Goal: Use online tool/utility: Use online tool/utility

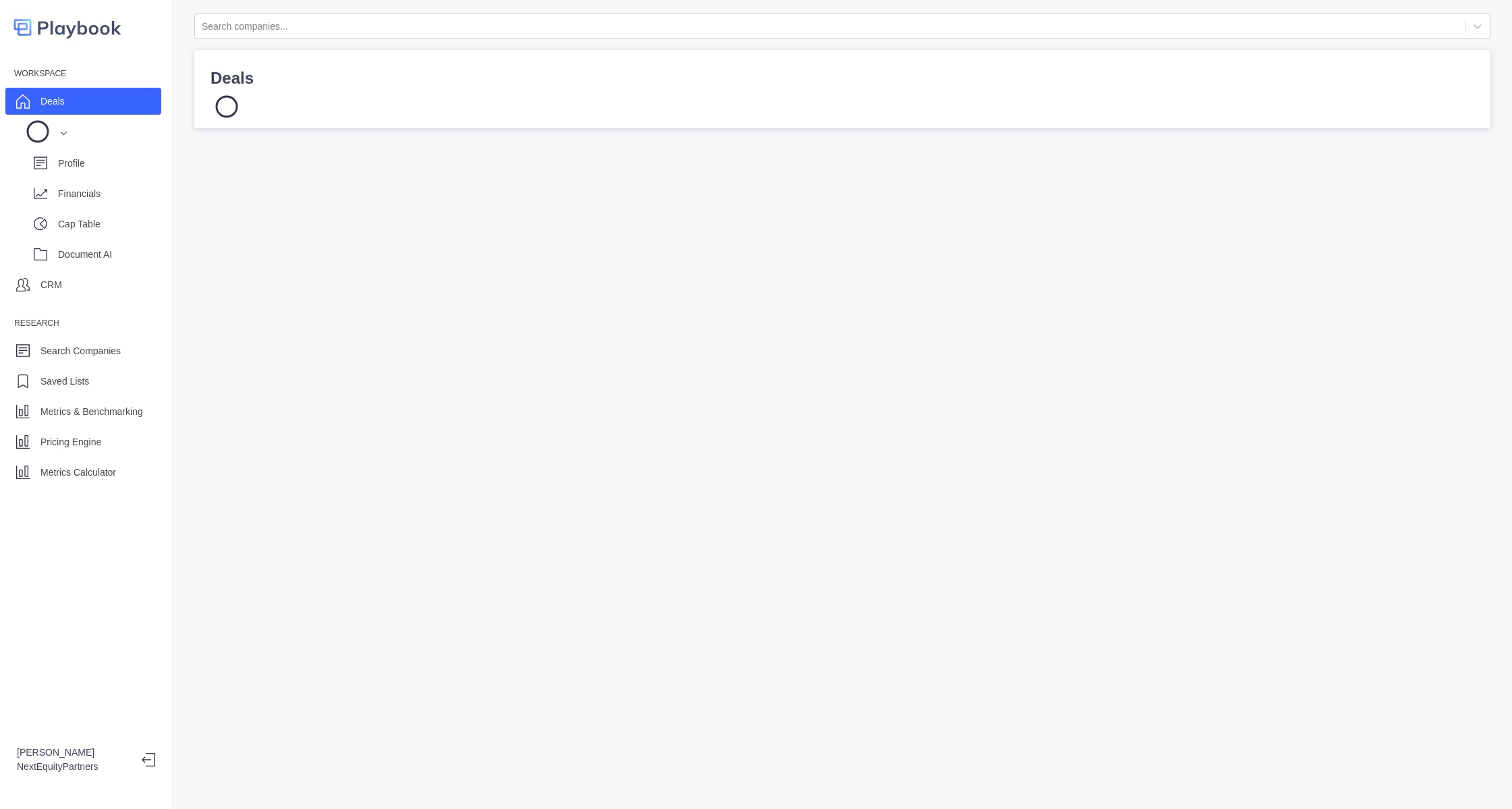
click at [98, 455] on div "Workspace Deals Profile Financials Cap Table Document AI CRM Research Search Co…" at bounding box center [86, 274] width 172 height 422
click at [98, 469] on p "Metrics Calculator" at bounding box center [78, 472] width 75 height 14
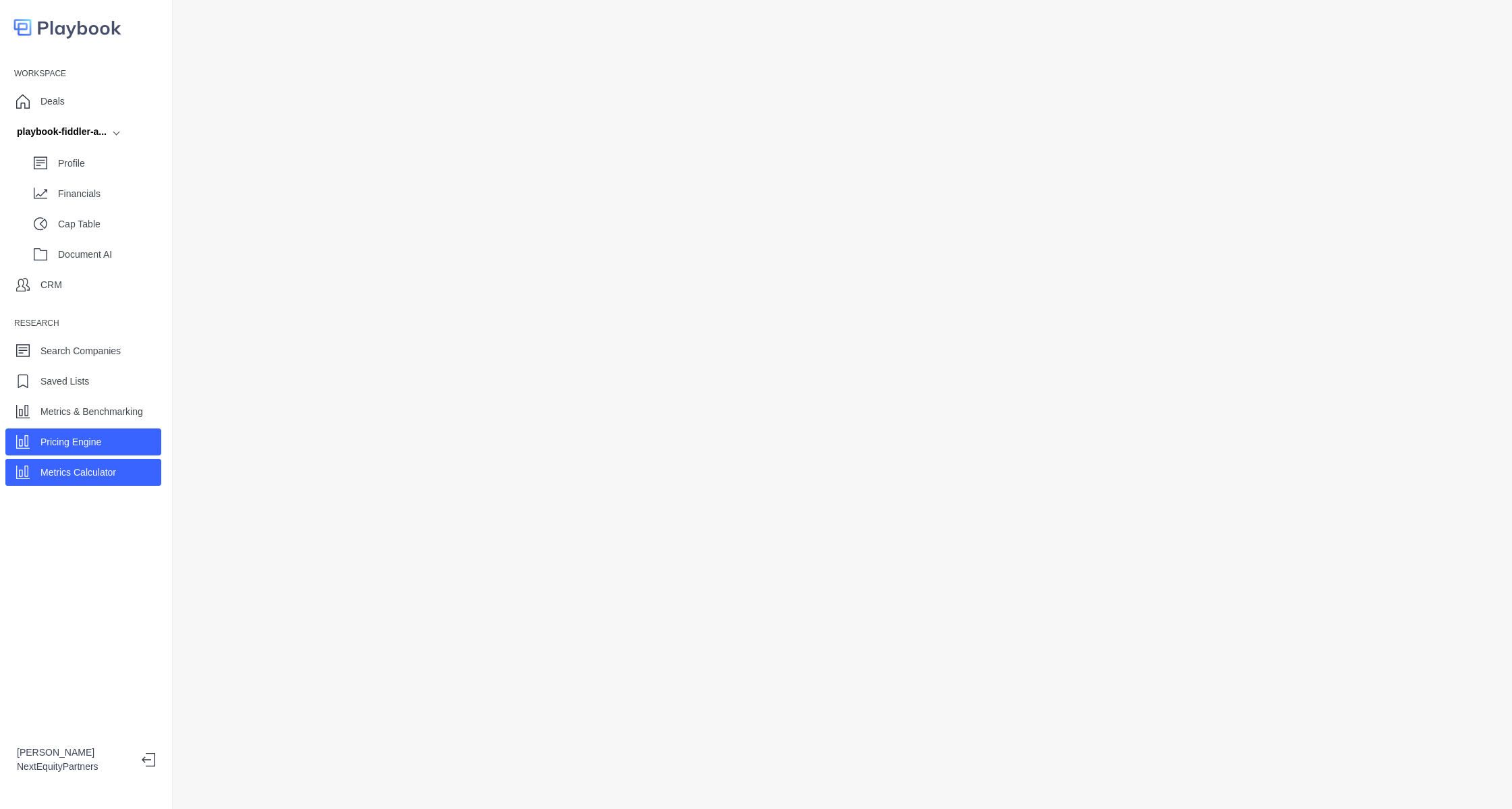
click at [112, 444] on div "Pricing Engine" at bounding box center [84, 442] width 156 height 27
click at [106, 470] on p "Metrics Calculator" at bounding box center [78, 472] width 75 height 14
click at [180, 336] on div at bounding box center [843, 404] width 1340 height 809
click at [139, 179] on div "Profile Financials Cap Table Document AI" at bounding box center [84, 206] width 156 height 122
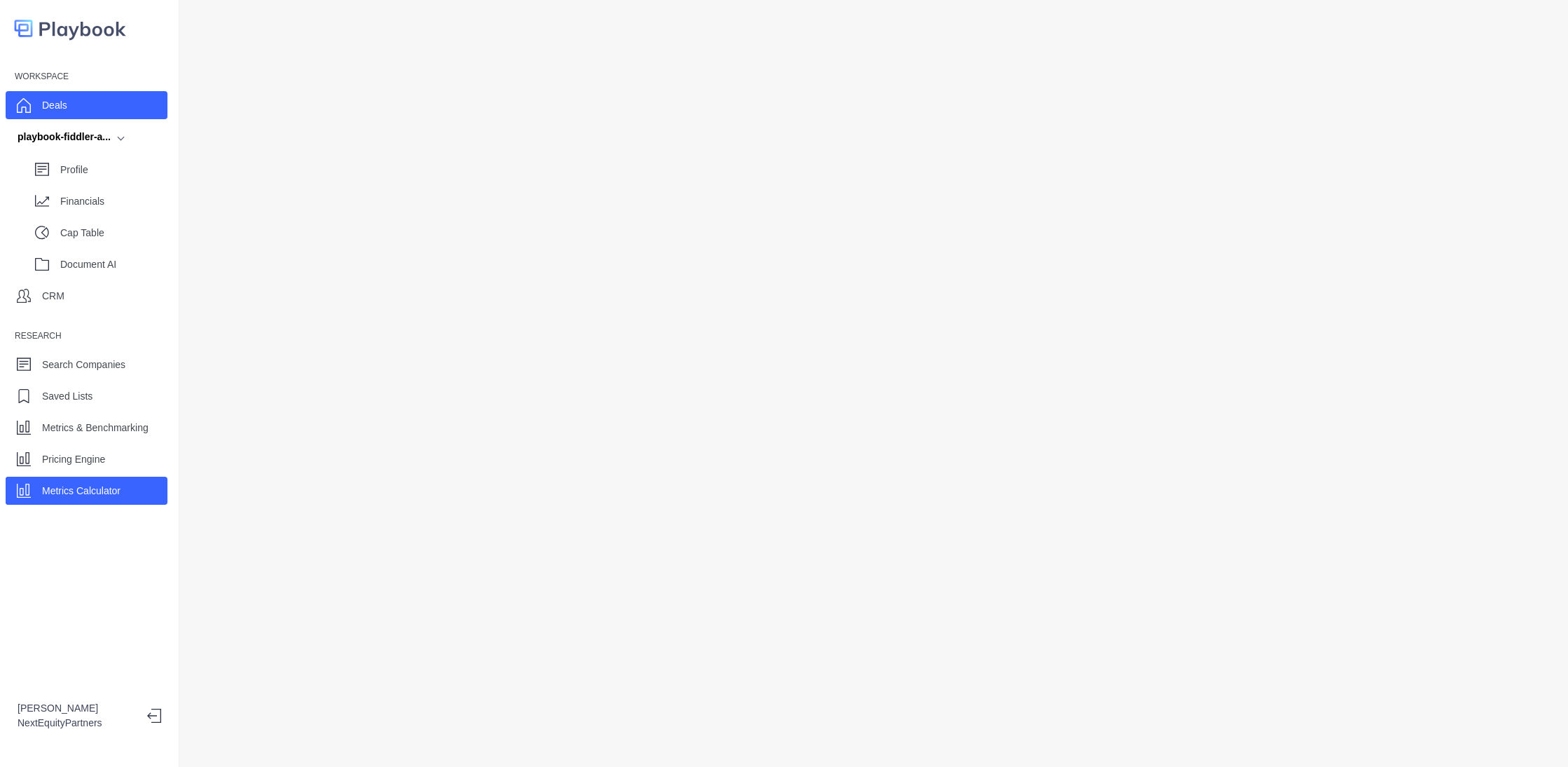
click at [85, 114] on div "Deals" at bounding box center [87, 105] width 162 height 28
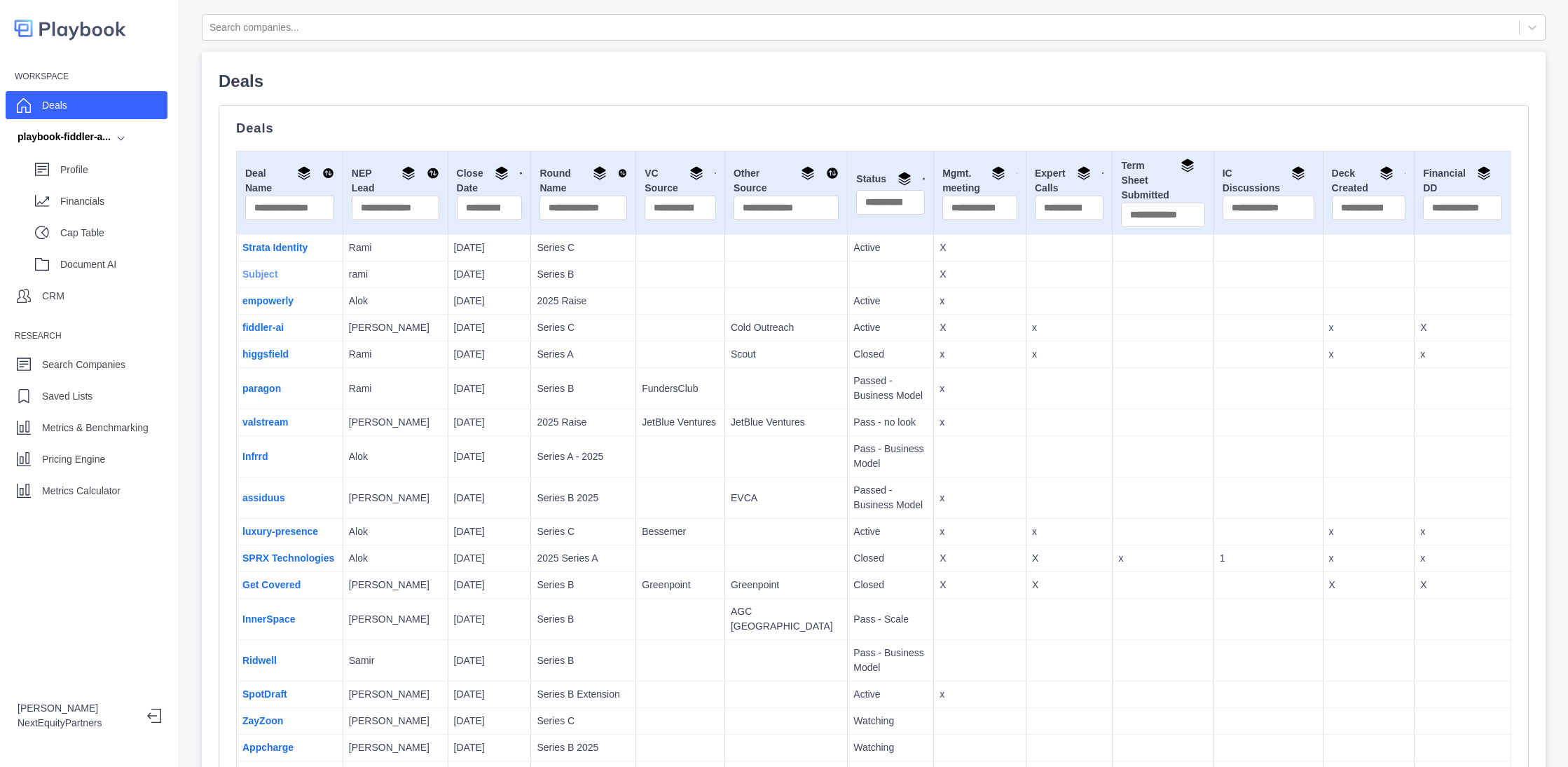
click at [259, 280] on link "Subject" at bounding box center [260, 274] width 35 height 11
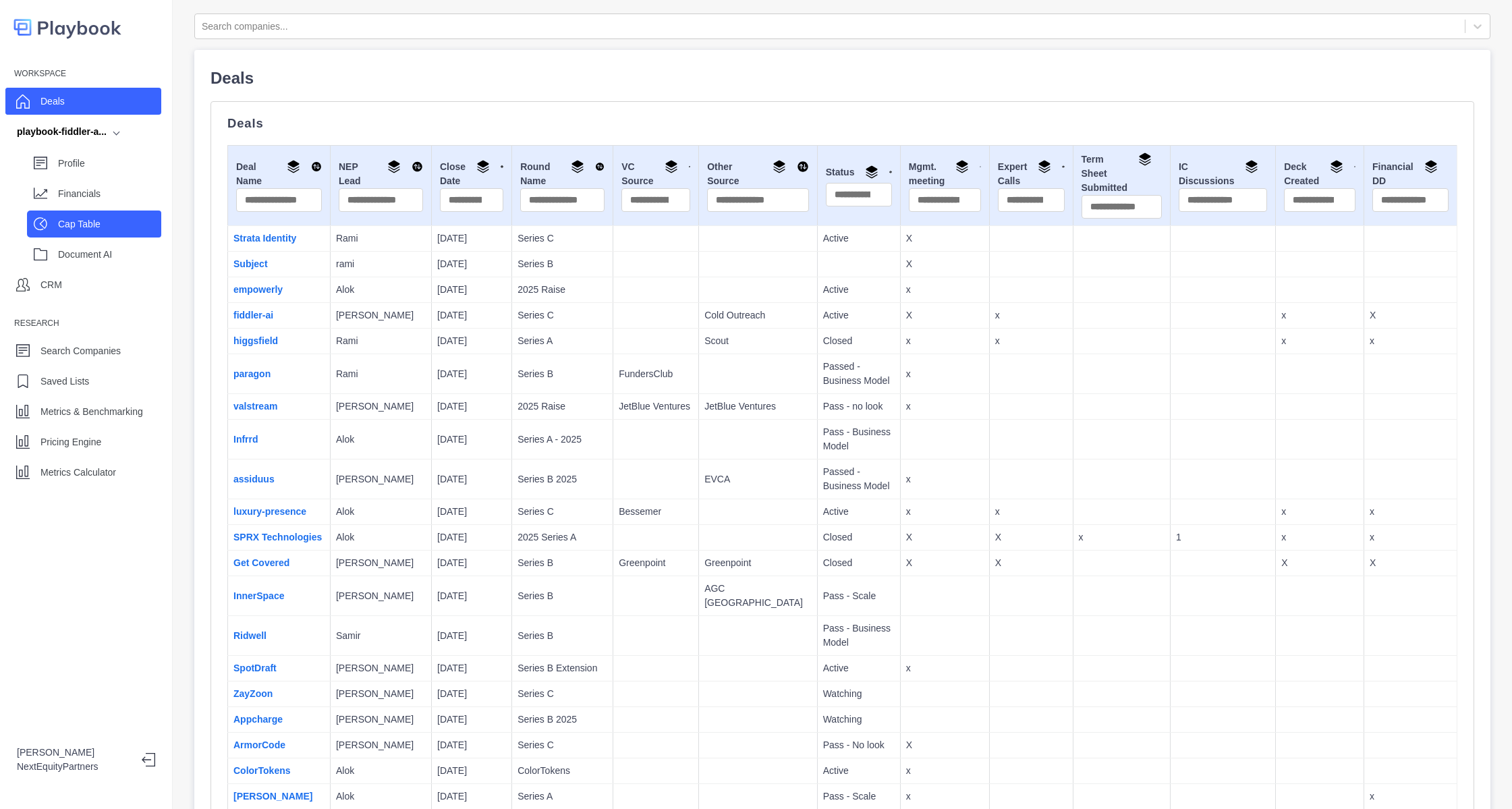
click at [105, 216] on div "Cap Table" at bounding box center [109, 224] width 103 height 20
select select "SHARE_HOLDER_TYPE_COMMON"
select select "SHARE_HOLDER_TYPE_WARRANT"
select select "SHARE_HOLDER_TYPE_OPTION"
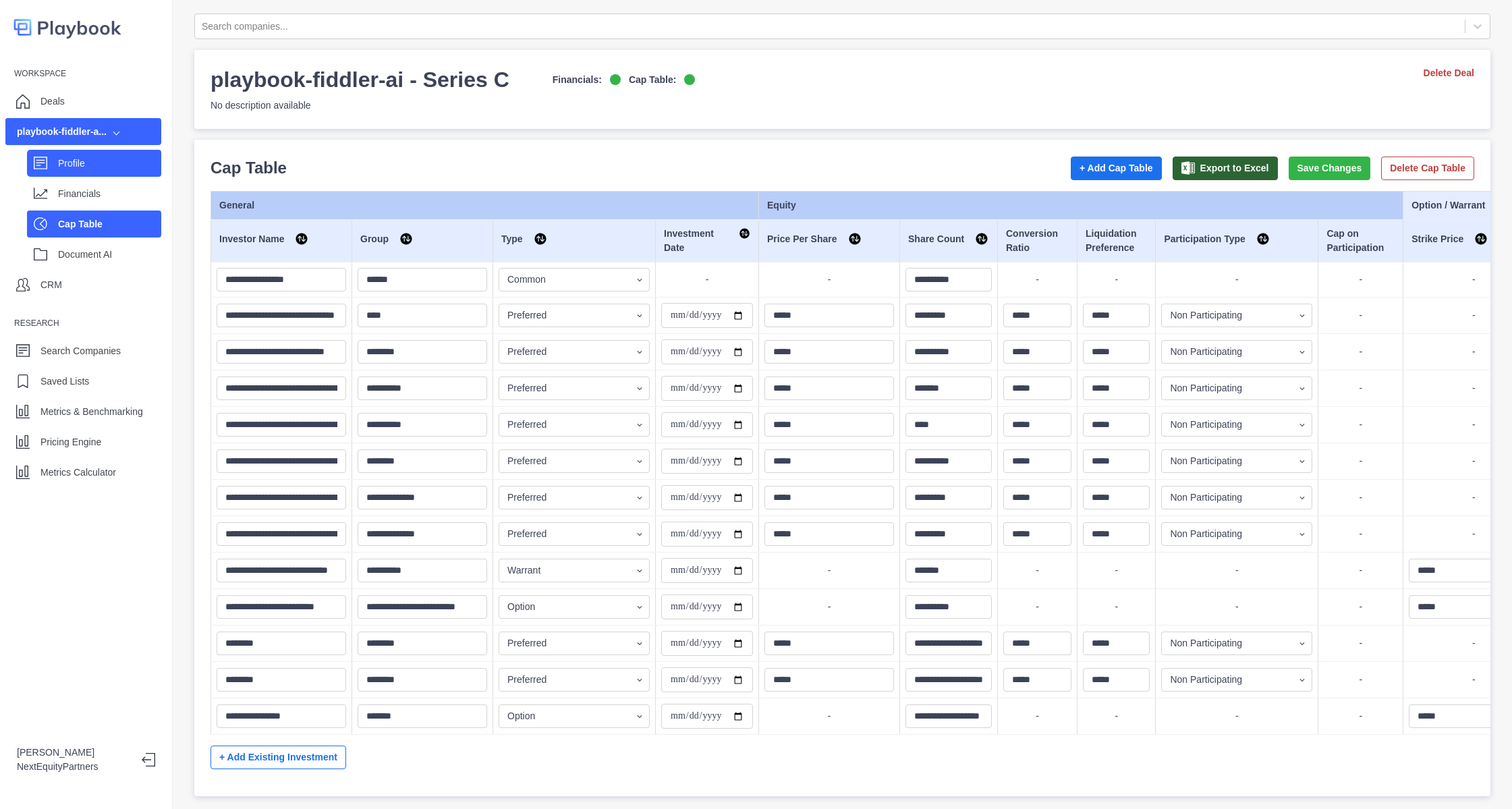
click at [105, 160] on p "Profile" at bounding box center [109, 164] width 103 height 14
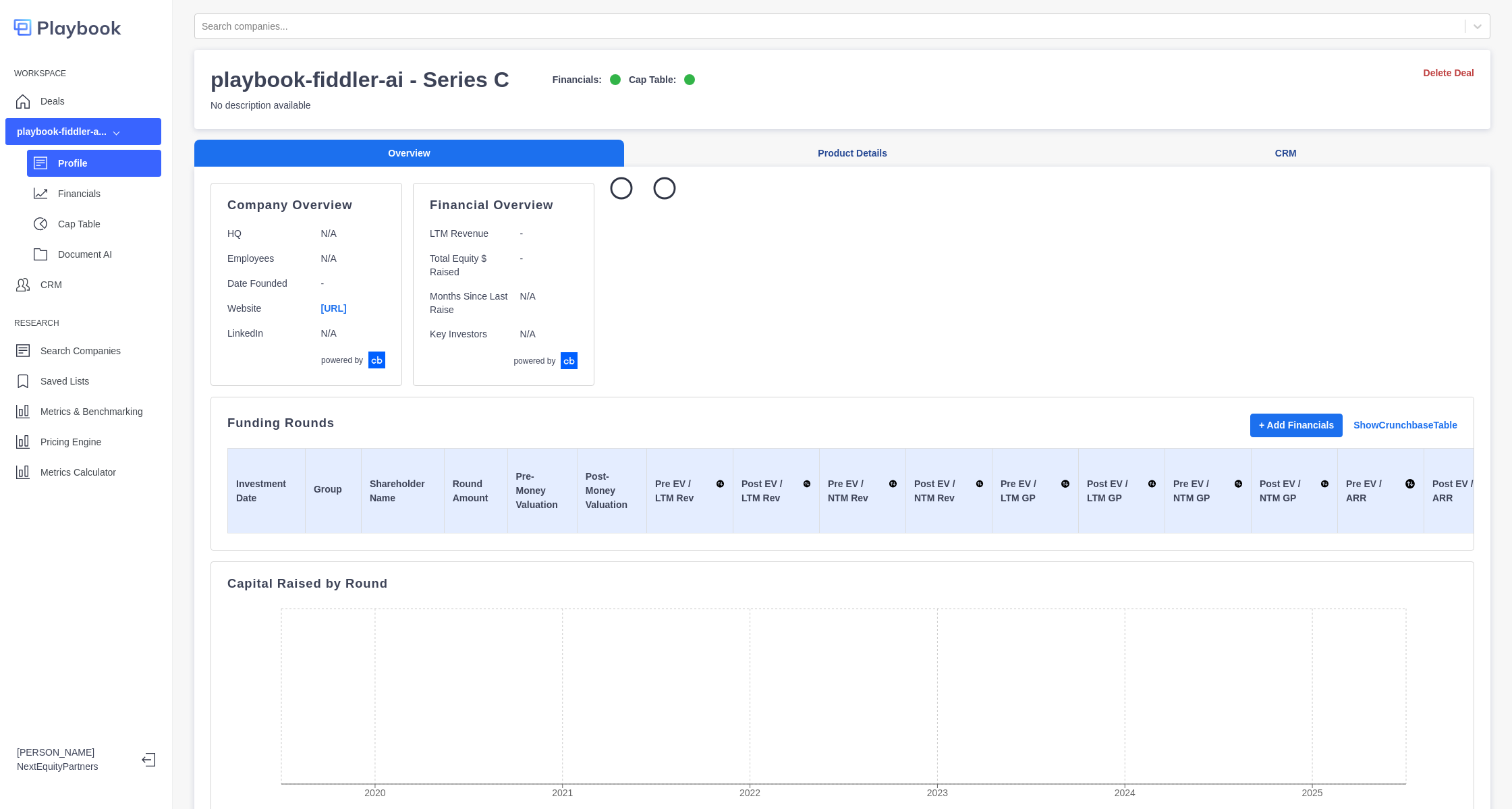
click at [111, 116] on div "Workspace Deals playbook-fiddler-a... Profile Financials Cap Table Document AI …" at bounding box center [86, 274] width 172 height 422
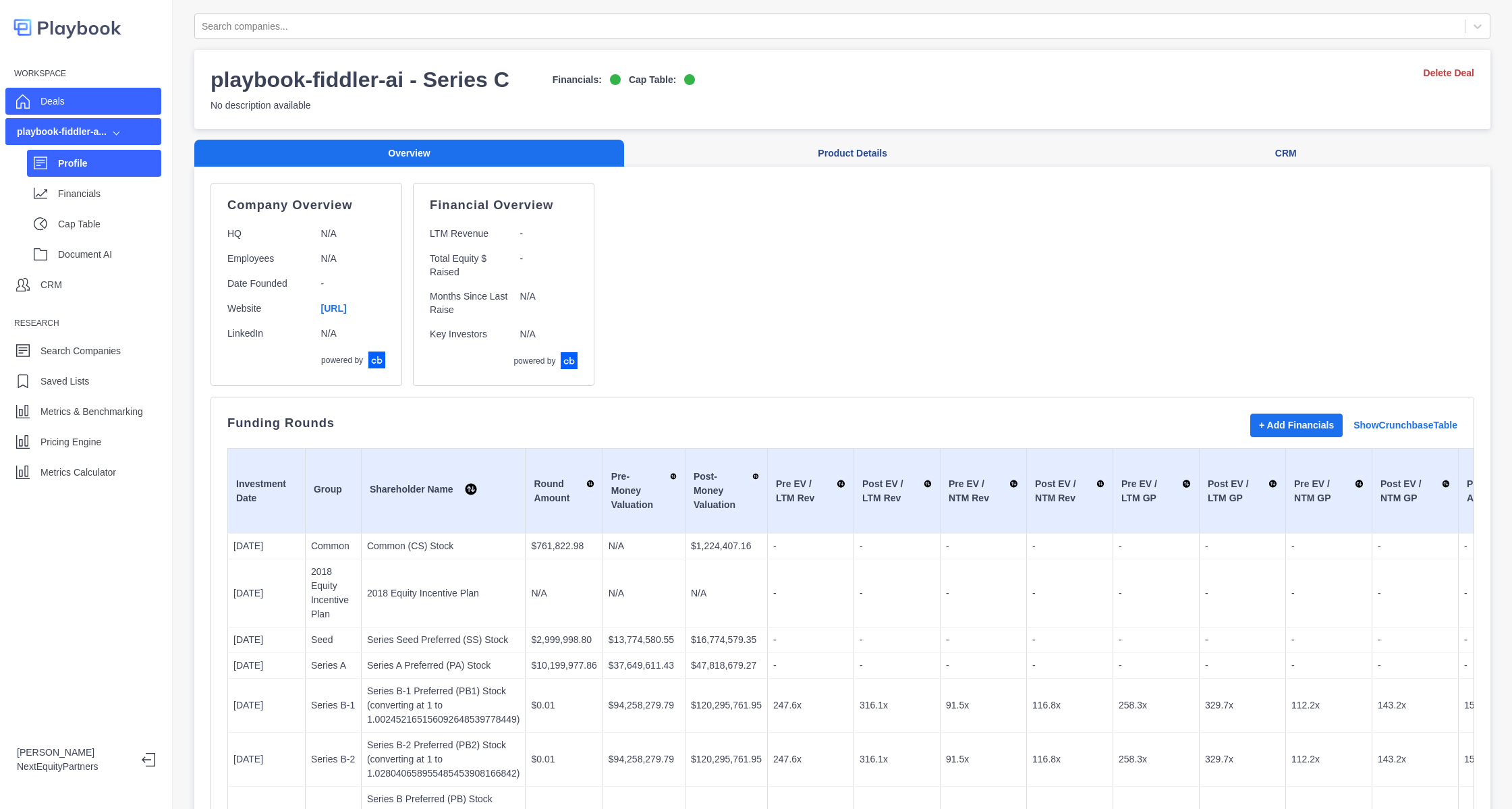
click at [112, 106] on div "Deals" at bounding box center [84, 101] width 156 height 27
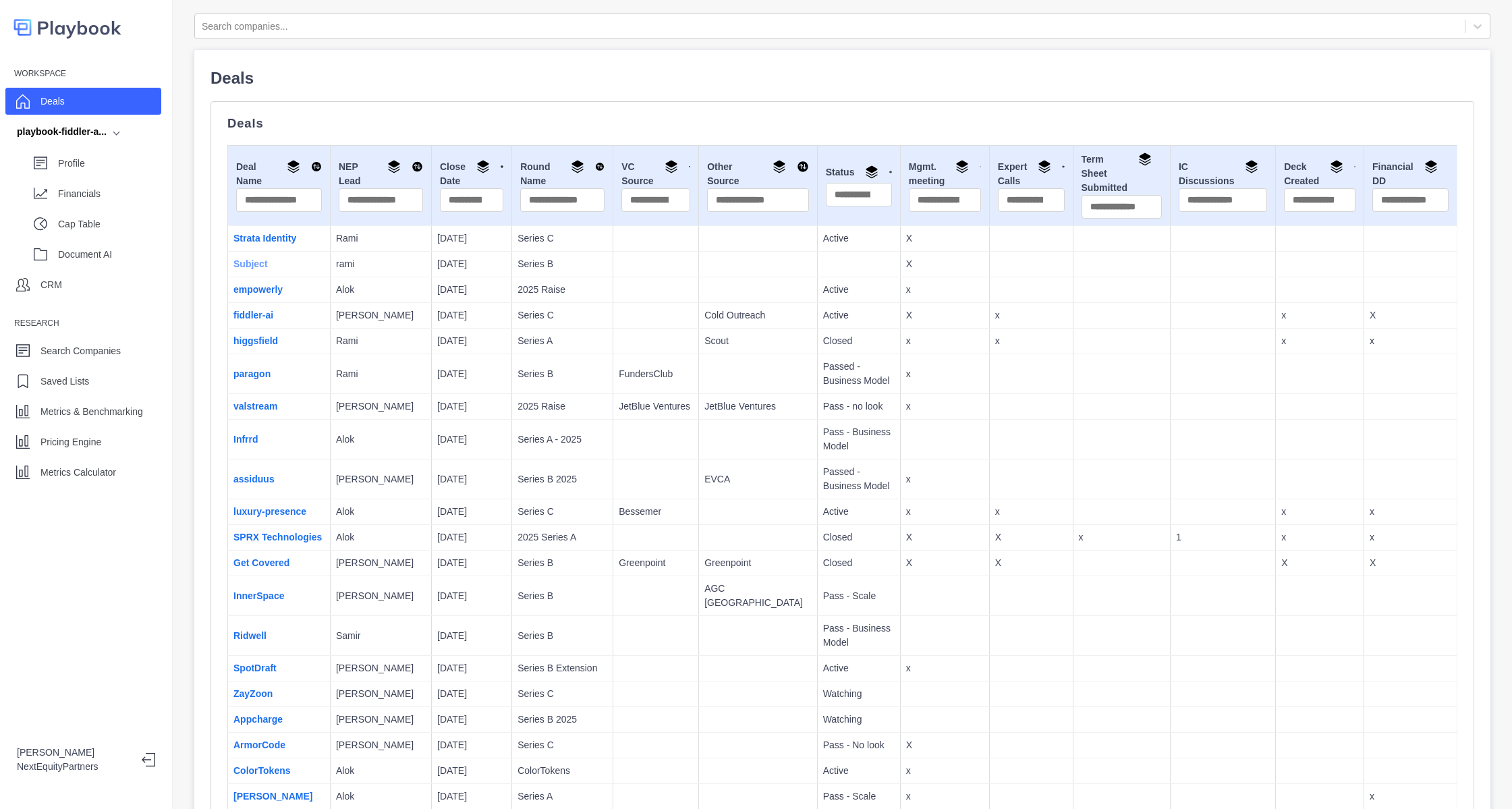
click at [250, 265] on link "Subject" at bounding box center [250, 263] width 34 height 10
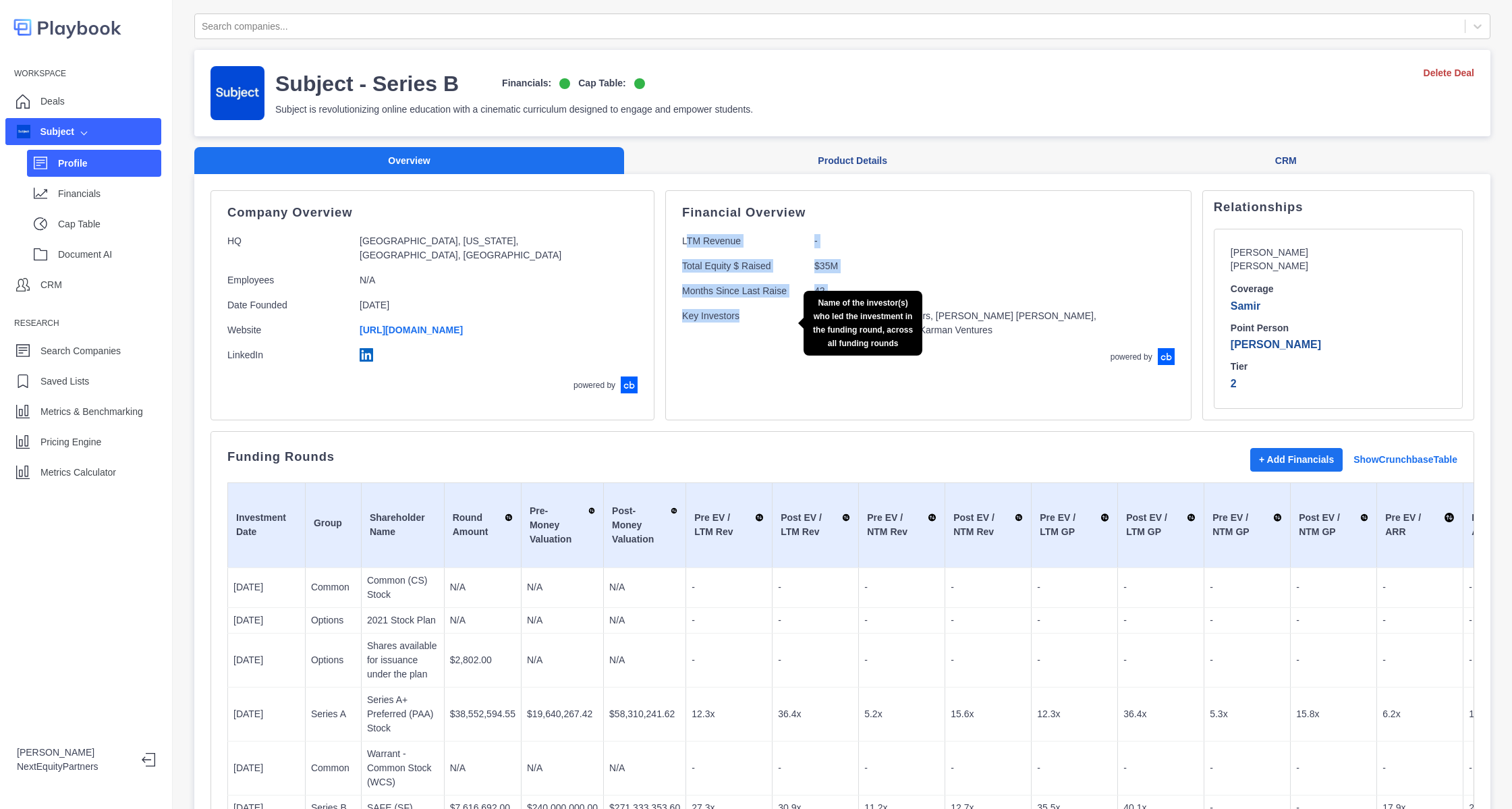
drag, startPoint x: 622, startPoint y: 236, endPoint x: 695, endPoint y: 337, distance: 124.6
click at [695, 337] on div "Financial Overview LTM Revenue - Total Equity $ Raised $35M Months Since Last R…" at bounding box center [929, 286] width 493 height 158
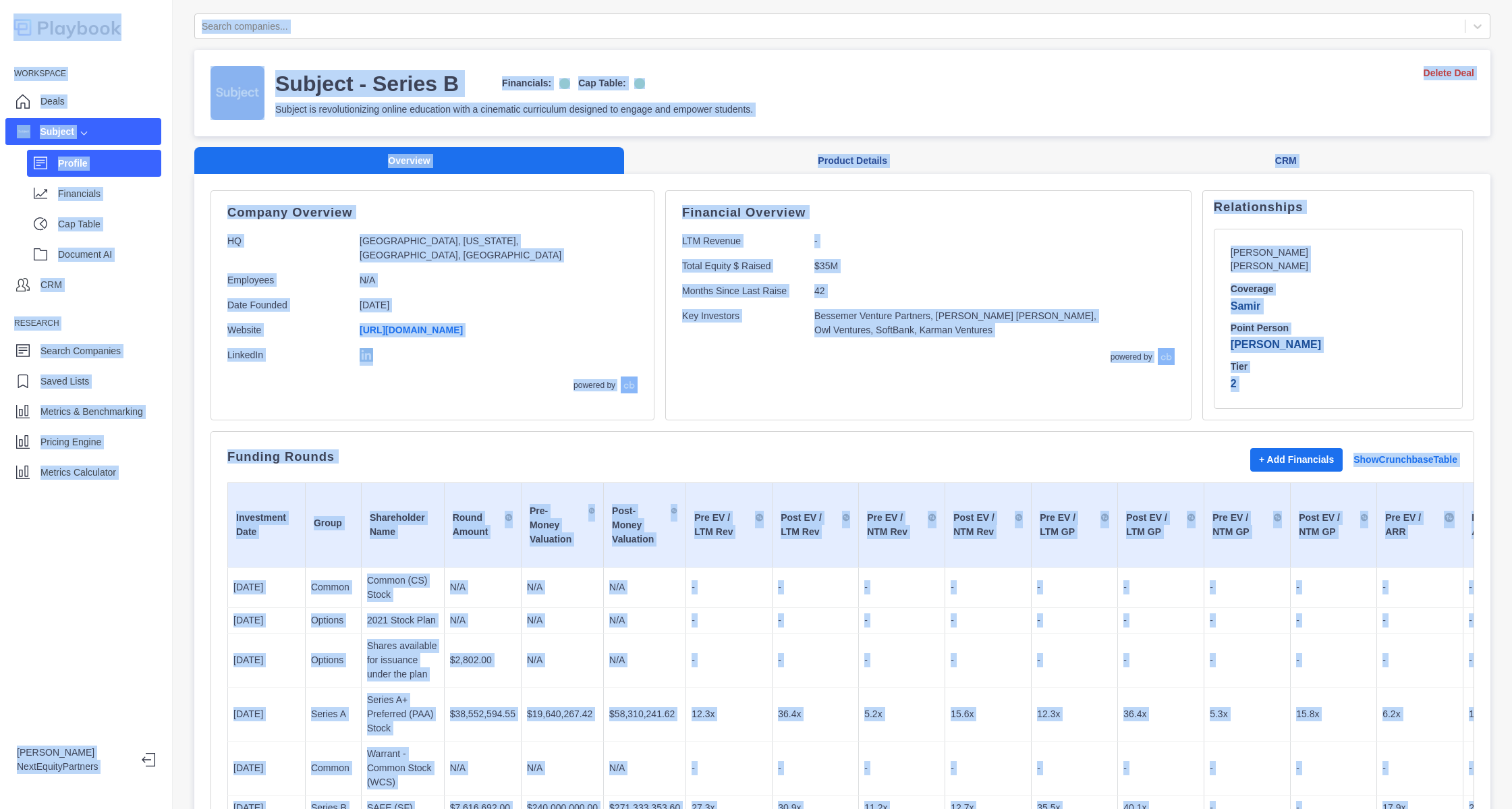
copy body "Workspace Deals Subject Profile Financials Cap Table Document AI CRM Research S…"
click at [719, 431] on div "Funding Rounds + Add Financials Show Crunchbase Table Investment Date Group Sha…" at bounding box center [842, 687] width 1264 height 512
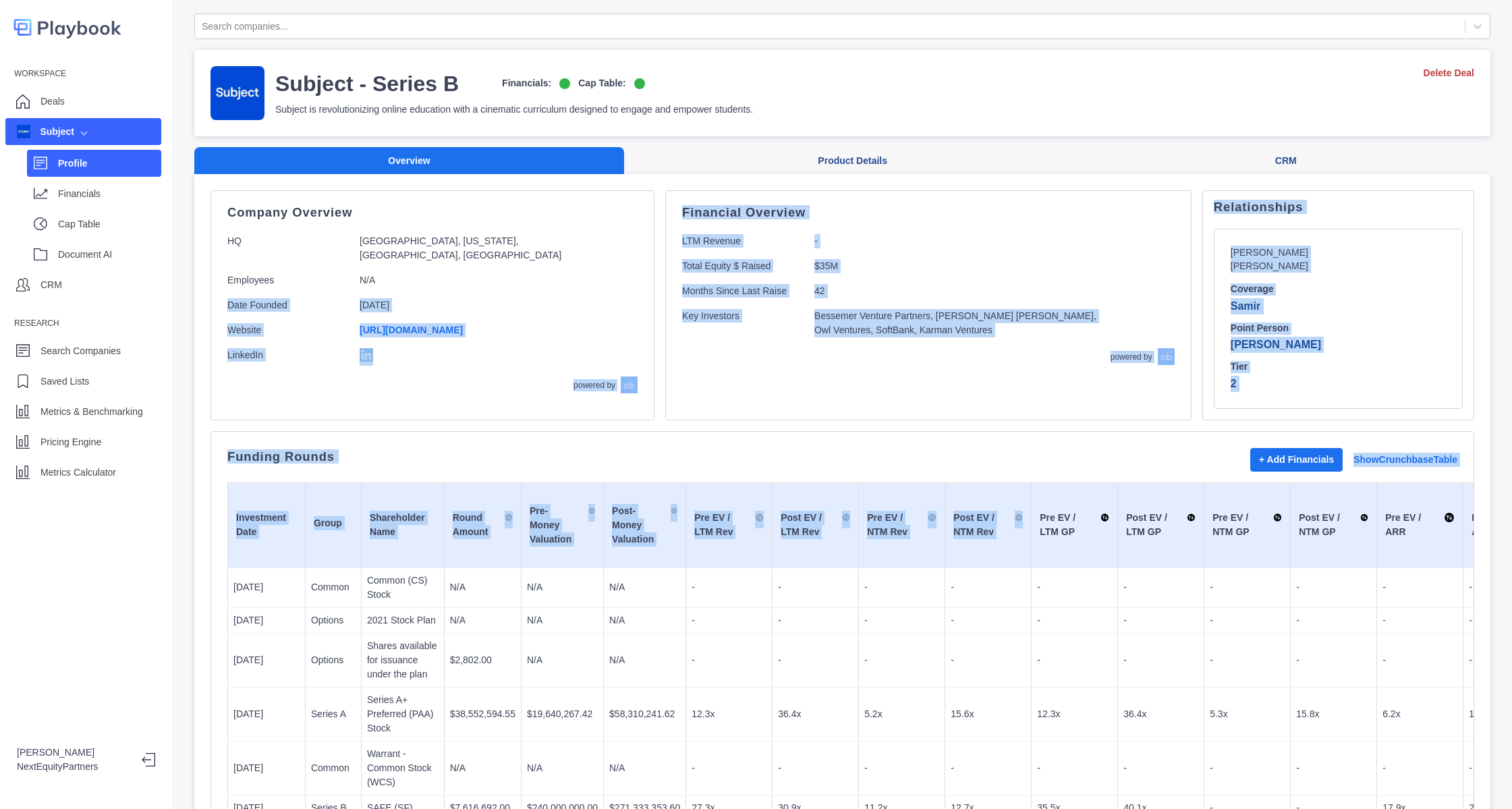
drag, startPoint x: 728, startPoint y: 363, endPoint x: 1038, endPoint y: 492, distance: 335.8
click at [1038, 492] on td "Pre EV / LTM GP" at bounding box center [1075, 525] width 86 height 85
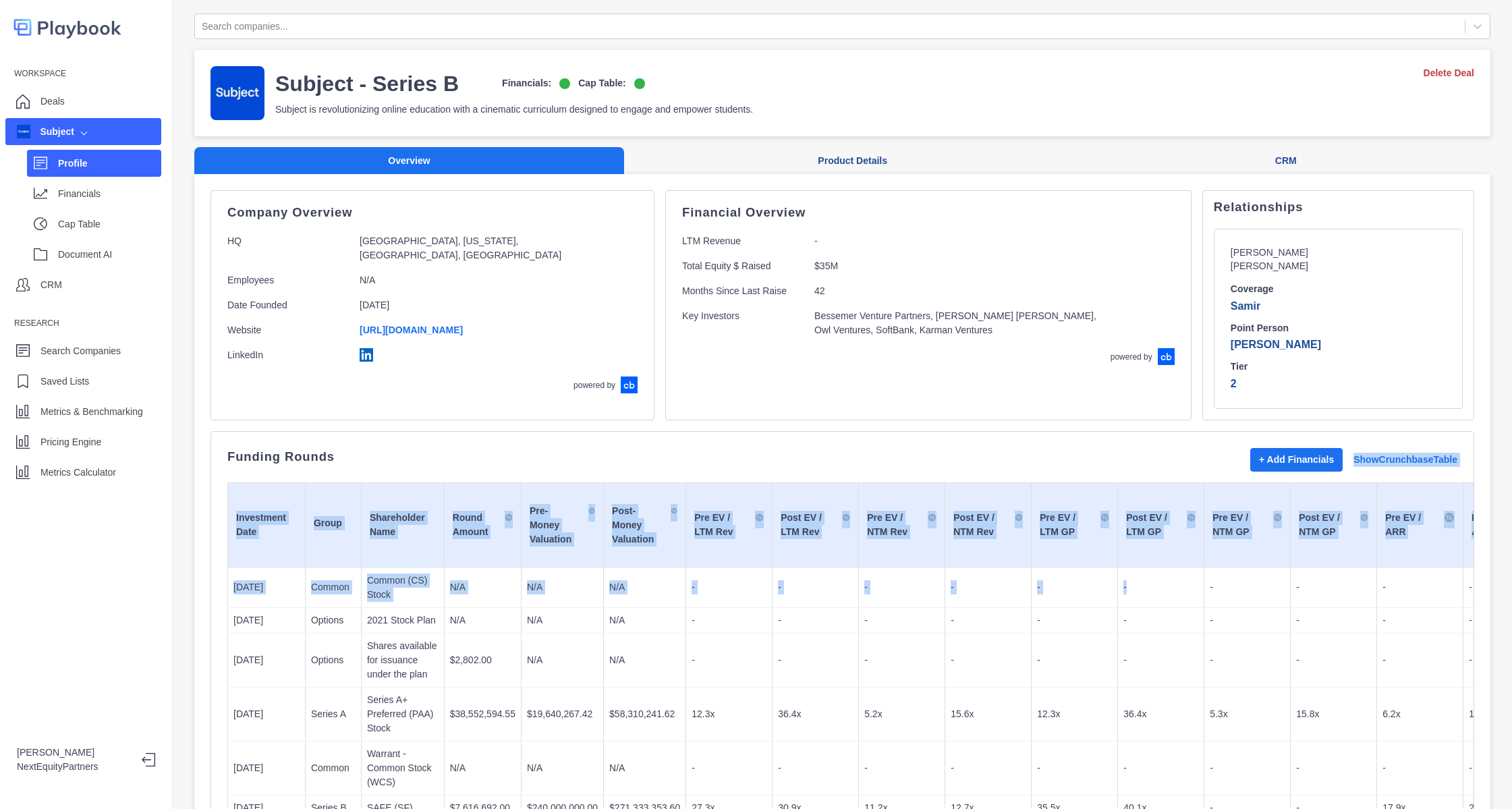
drag, startPoint x: 1102, startPoint y: 456, endPoint x: 1180, endPoint y: 610, distance: 172.6
click at [1180, 610] on div "Funding Rounds + Add Financials Show Crunchbase Table Investment Date Group Sha…" at bounding box center [842, 687] width 1230 height 478
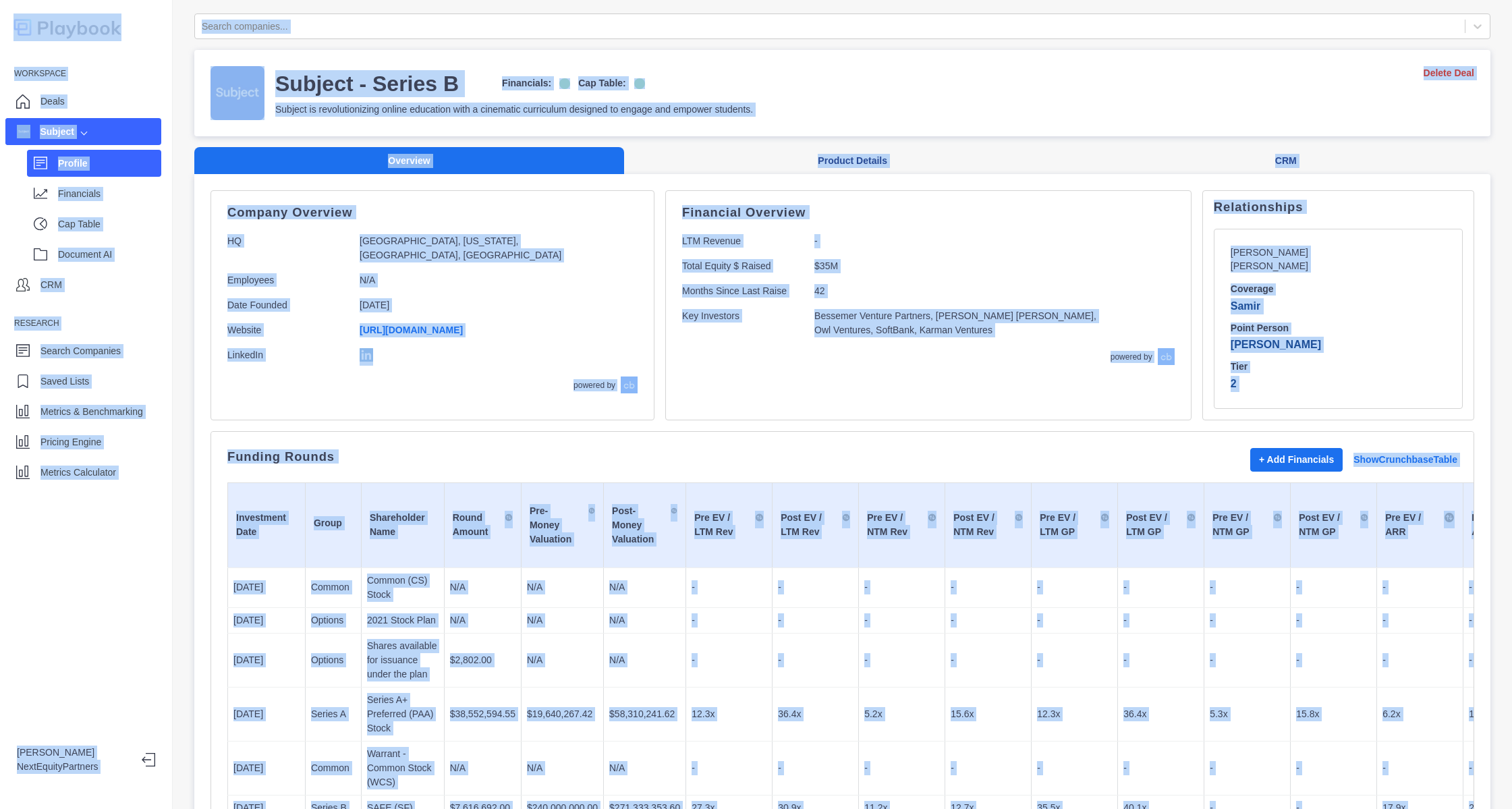
copy body "Workspace Deals Subject Profile Financials Cap Table Document AI CRM Research S…"
click at [1163, 635] on td "-" at bounding box center [1161, 659] width 86 height 54
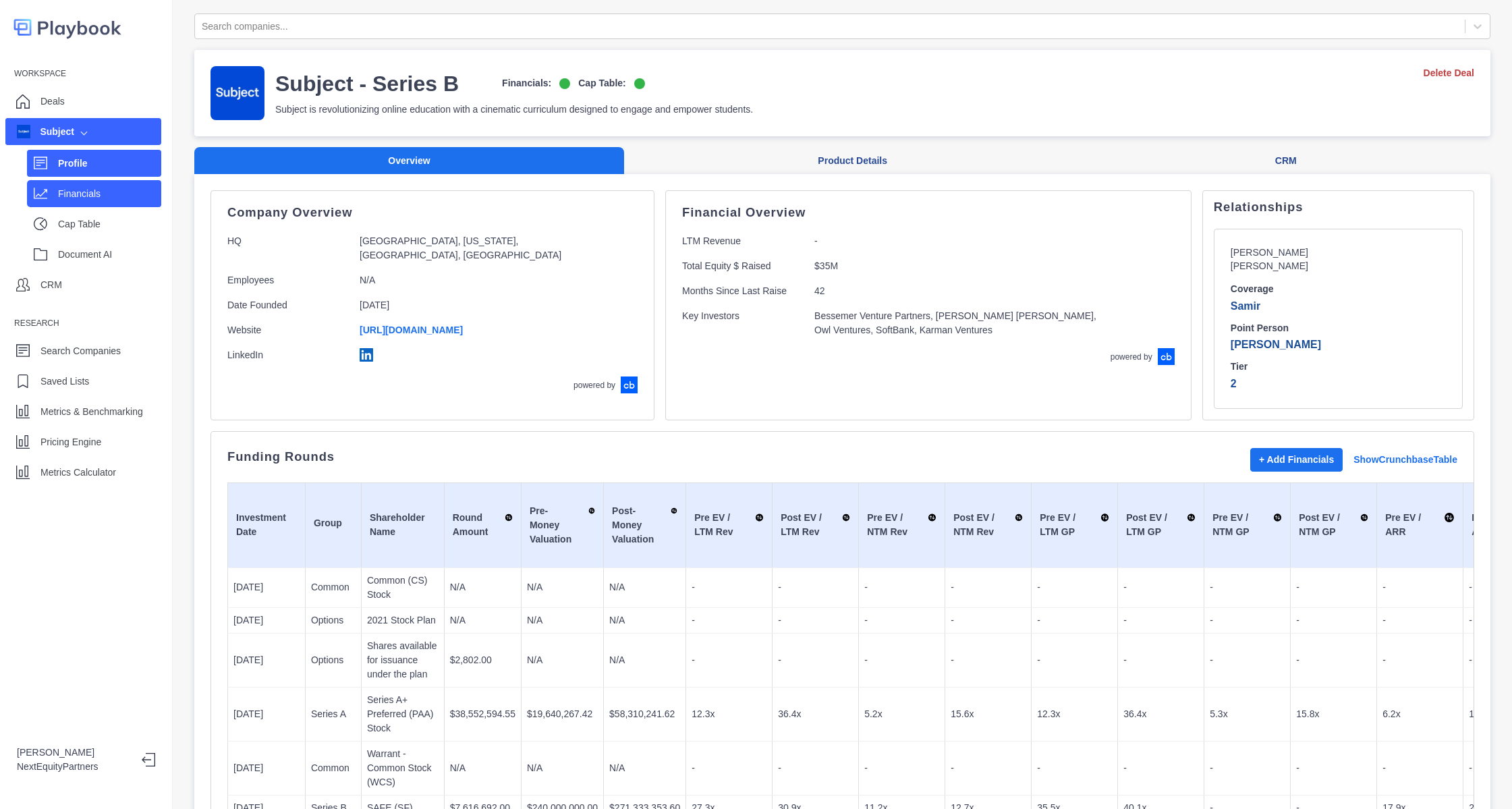
click at [116, 199] on p "Financials" at bounding box center [109, 194] width 103 height 14
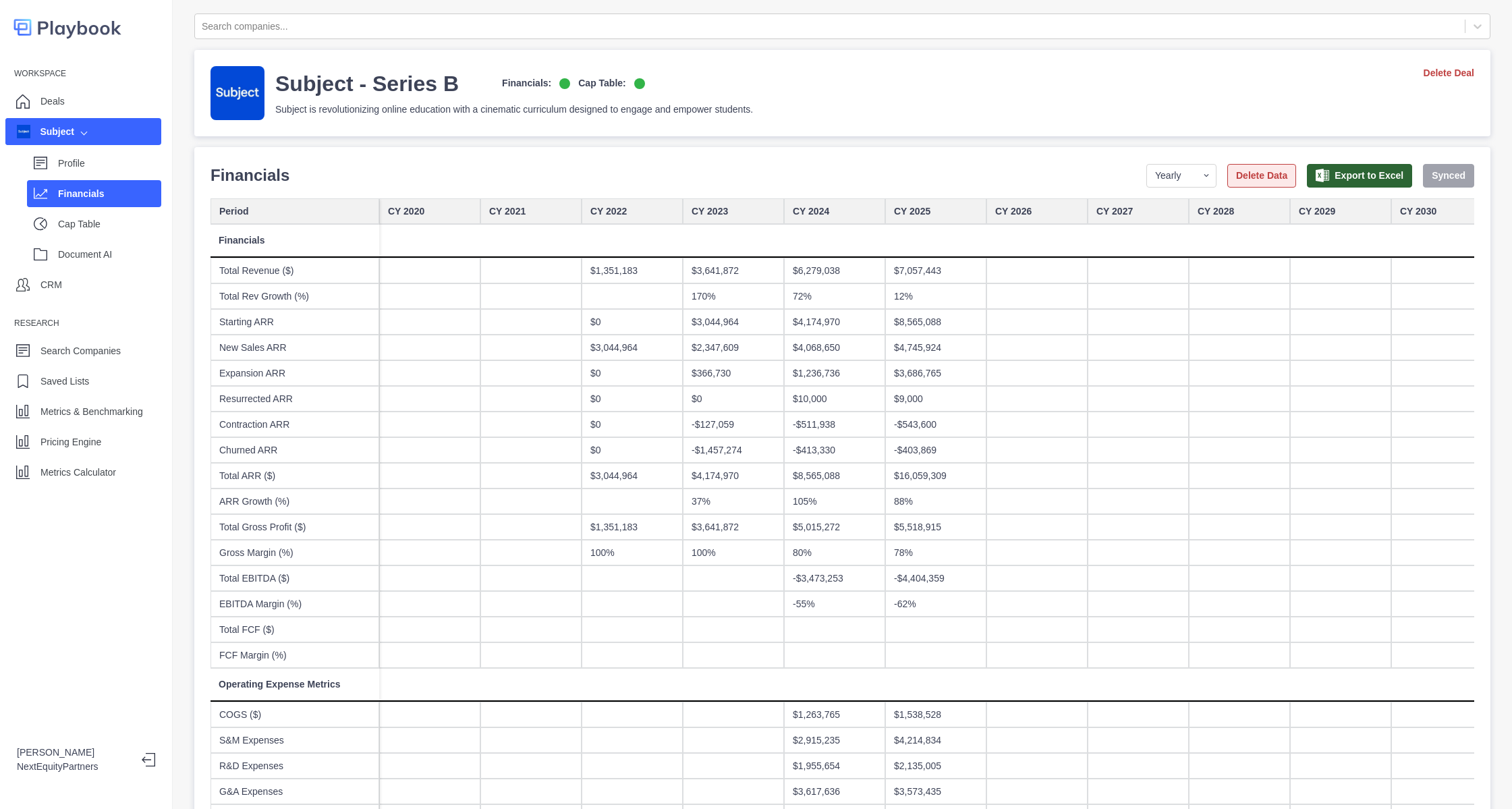
click at [1241, 164] on button "Delete Data" at bounding box center [1262, 176] width 69 height 24
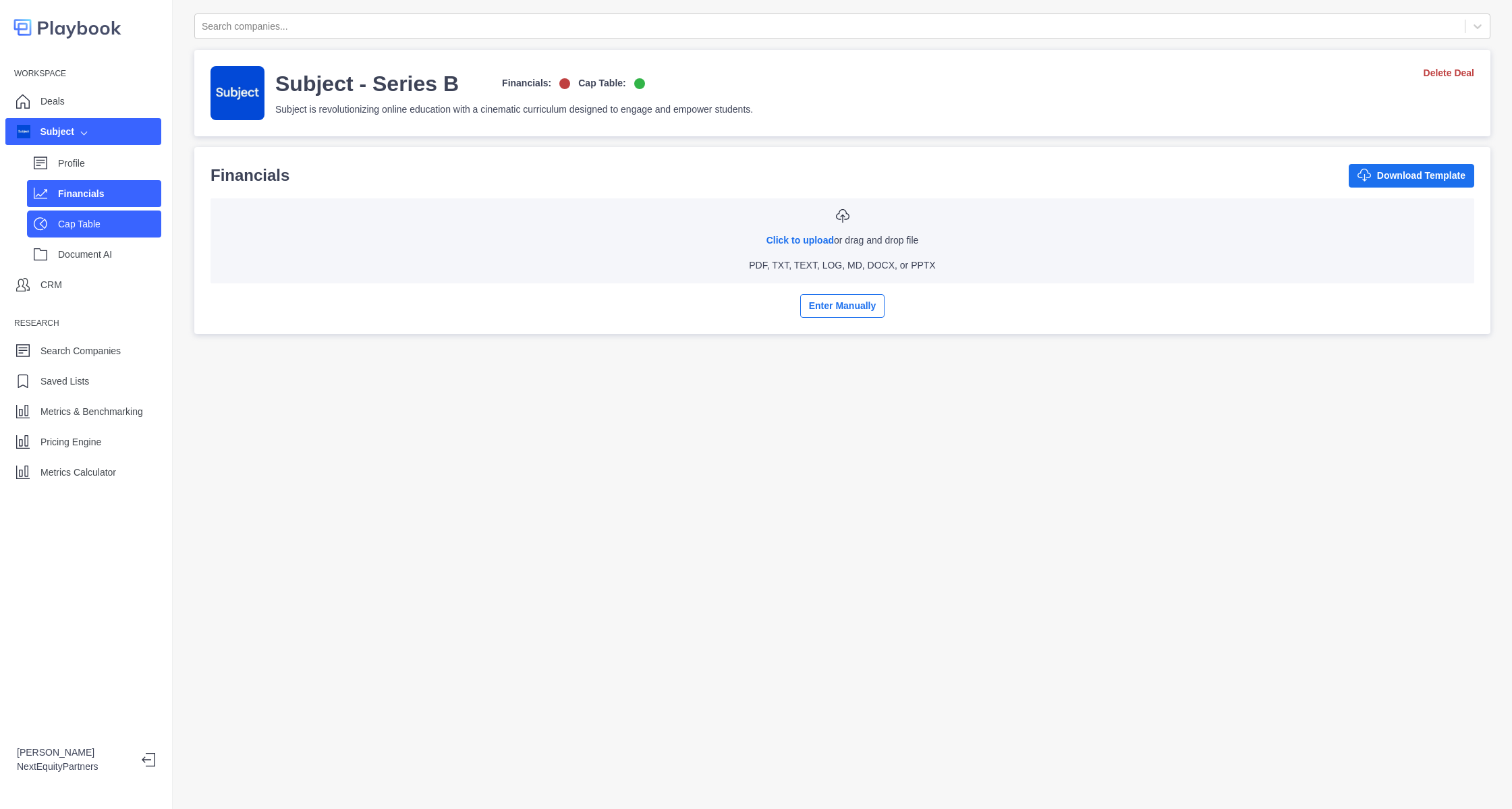
click at [116, 219] on p "Cap Table" at bounding box center [109, 224] width 103 height 14
select select "SHARE_HOLDER_TYPE_COMMON"
select select "SHARE_HOLDER_TYPE_WARRANT"
select select "SHARE_HOLDER_TYPE_OPTION"
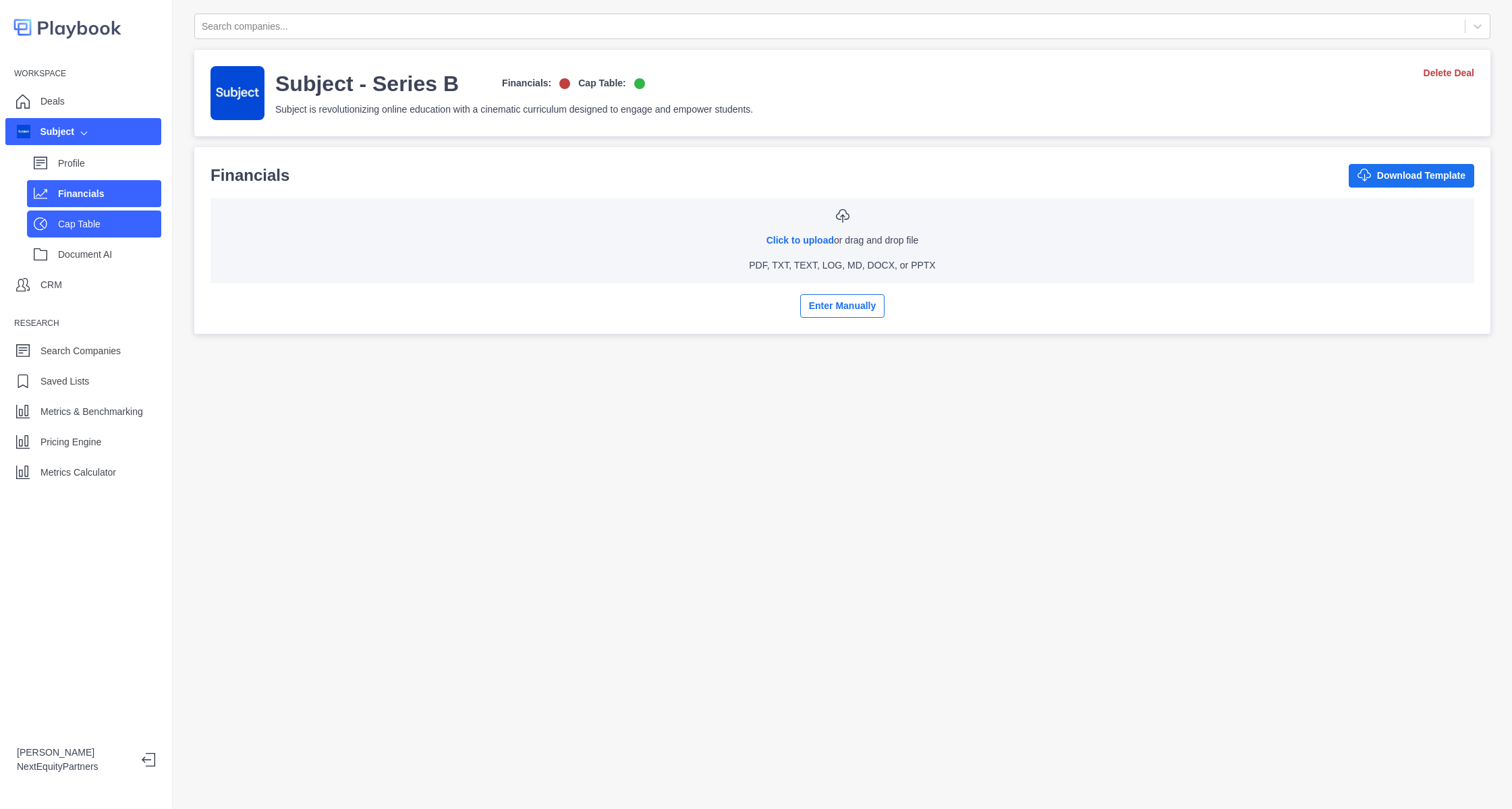
select select "SHARE_HOLDER_TYPE_OPTION"
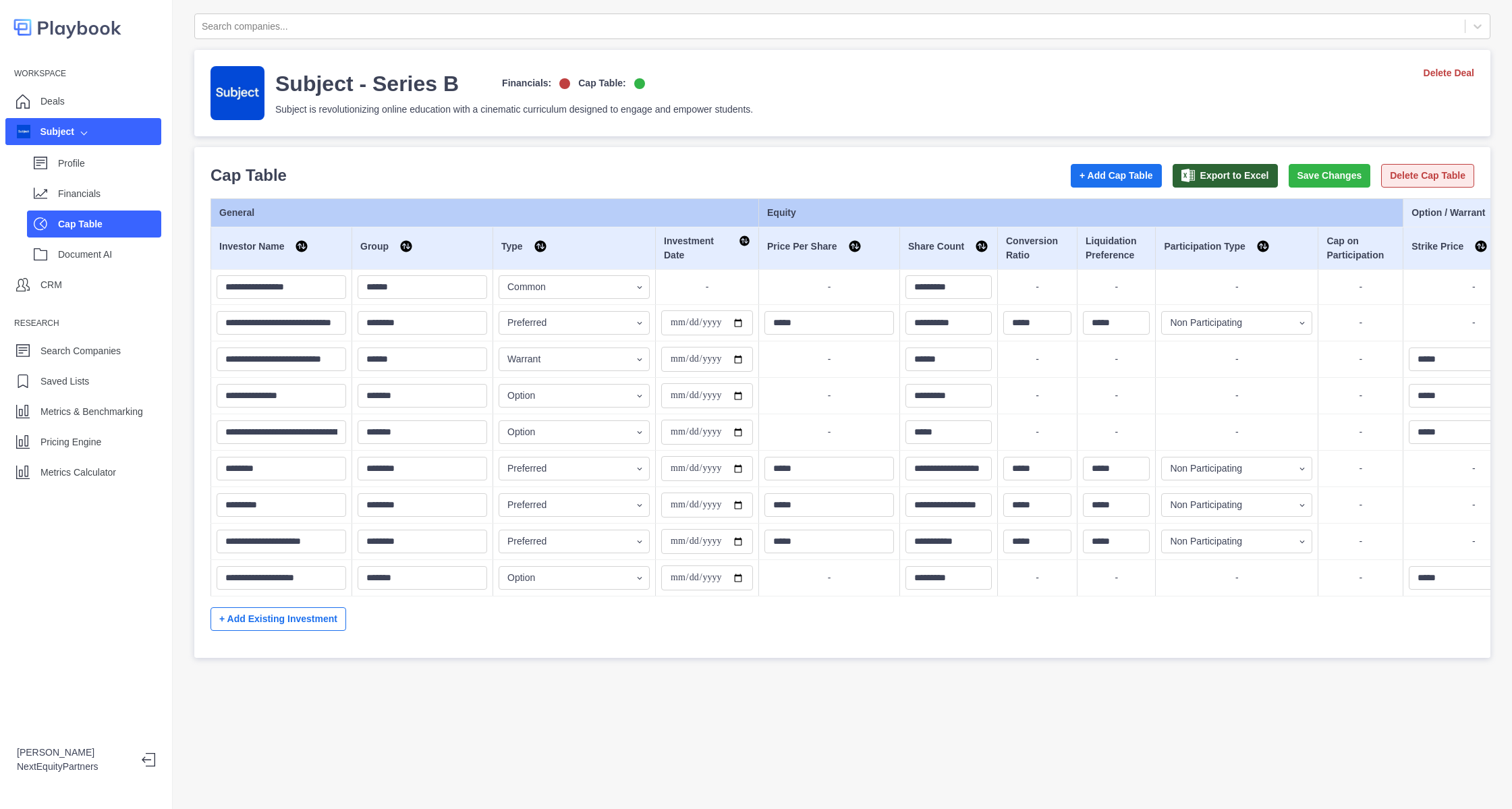
click at [1382, 174] on button "Delete Cap Table" at bounding box center [1428, 176] width 93 height 24
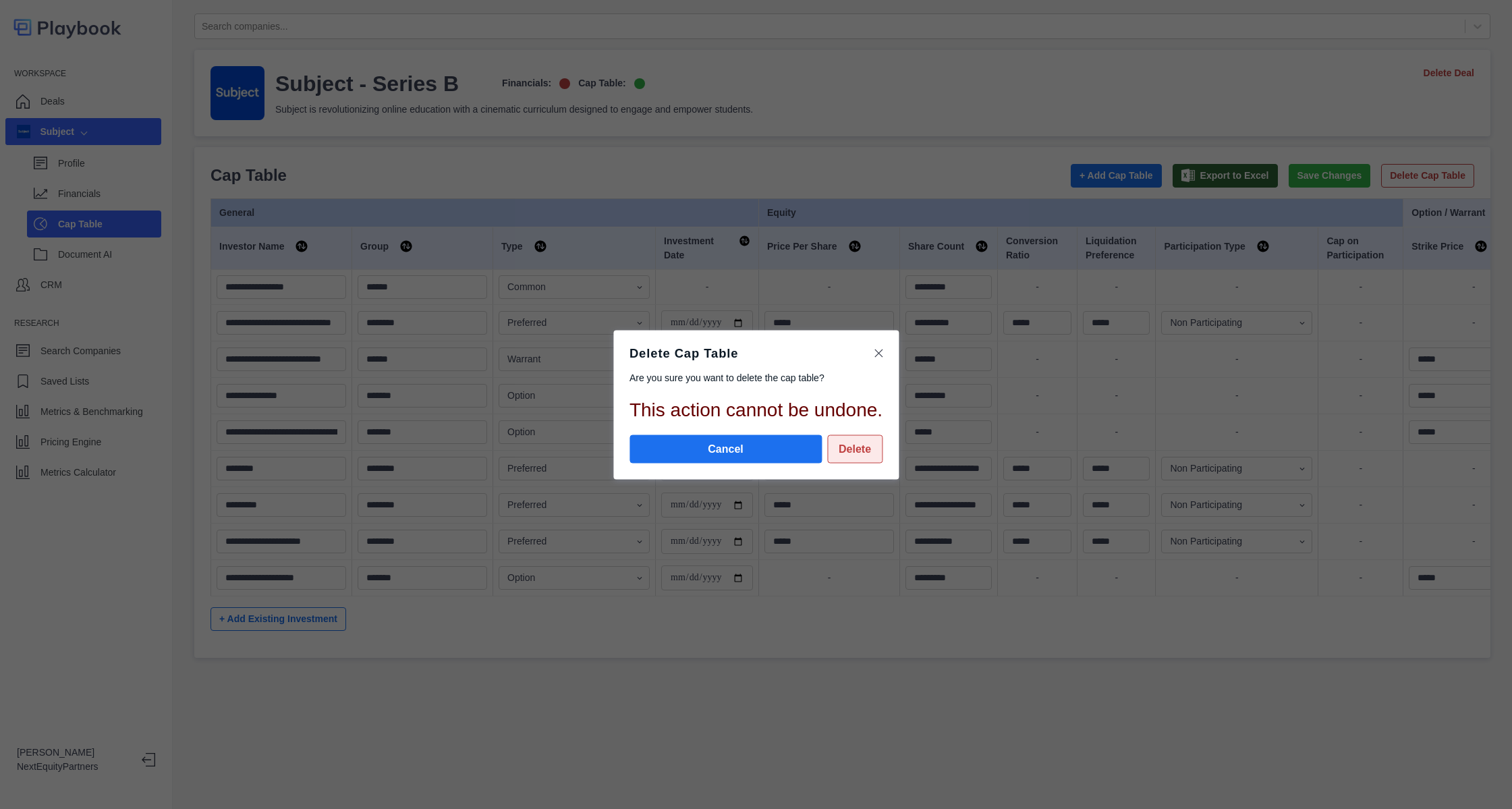
click at [839, 442] on button "Delete" at bounding box center [855, 448] width 55 height 29
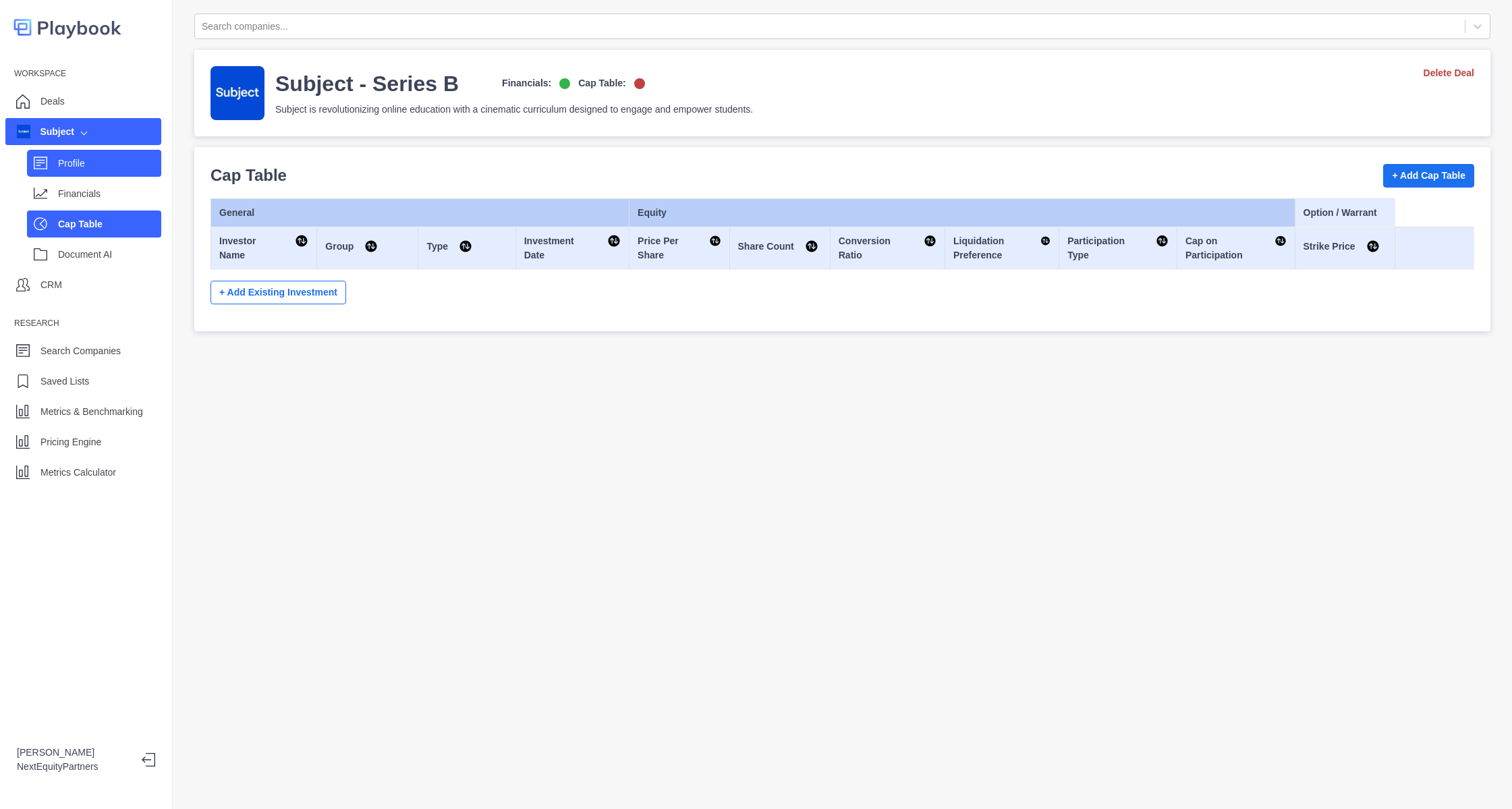
click at [38, 167] on icon at bounding box center [40, 163] width 13 height 13
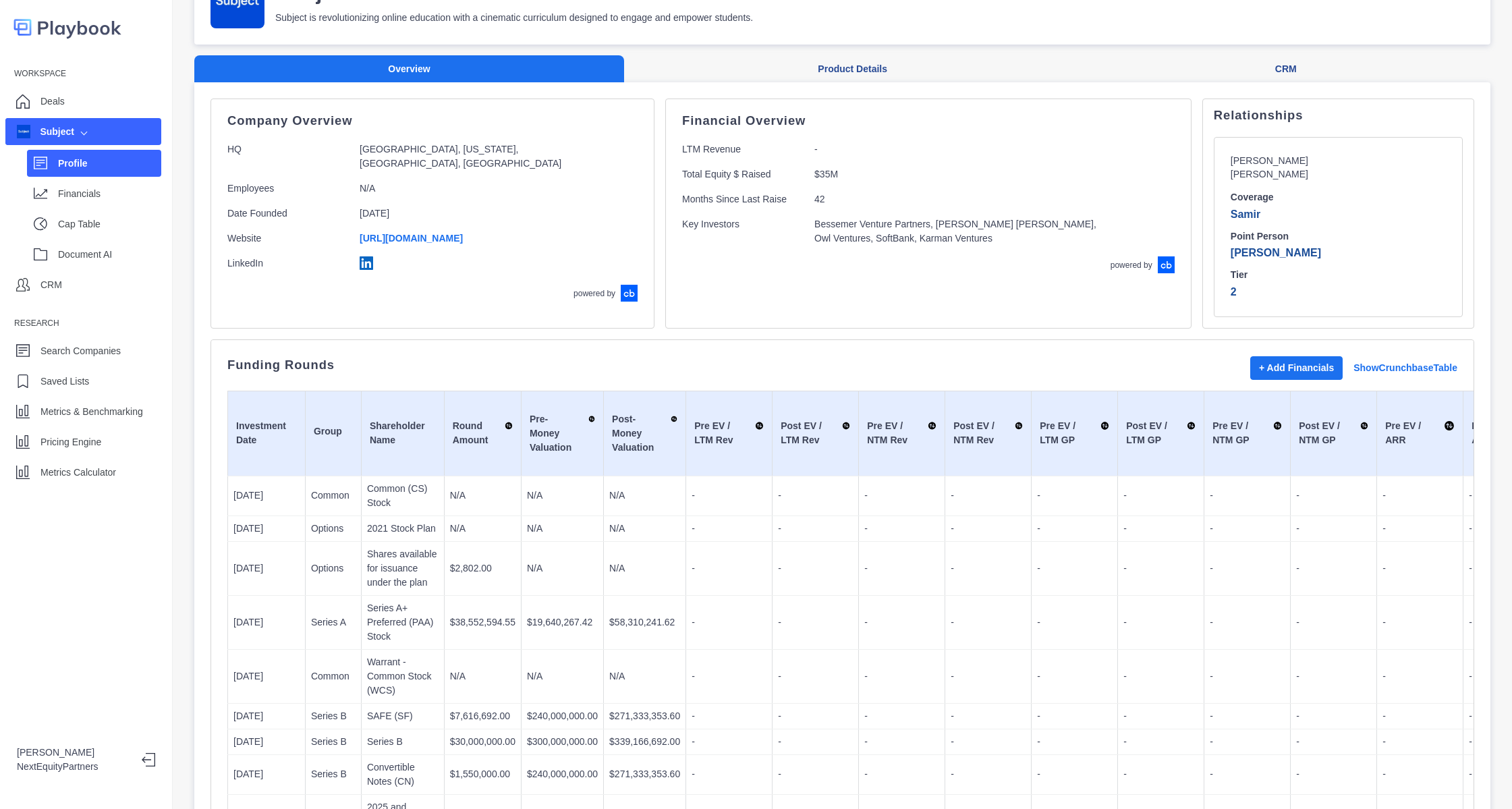
scroll to position [304, 0]
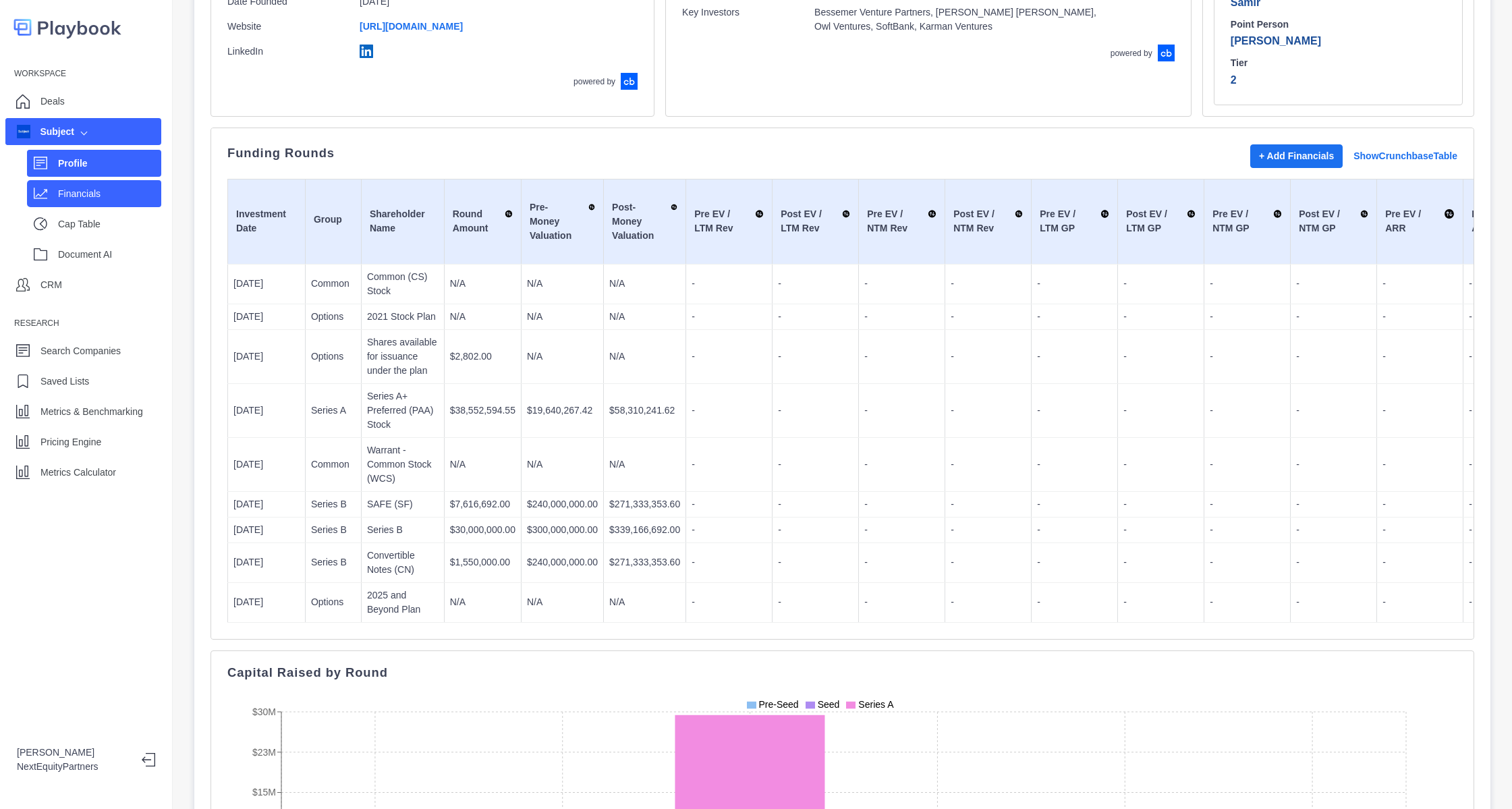
click at [105, 193] on p "Financials" at bounding box center [109, 194] width 103 height 14
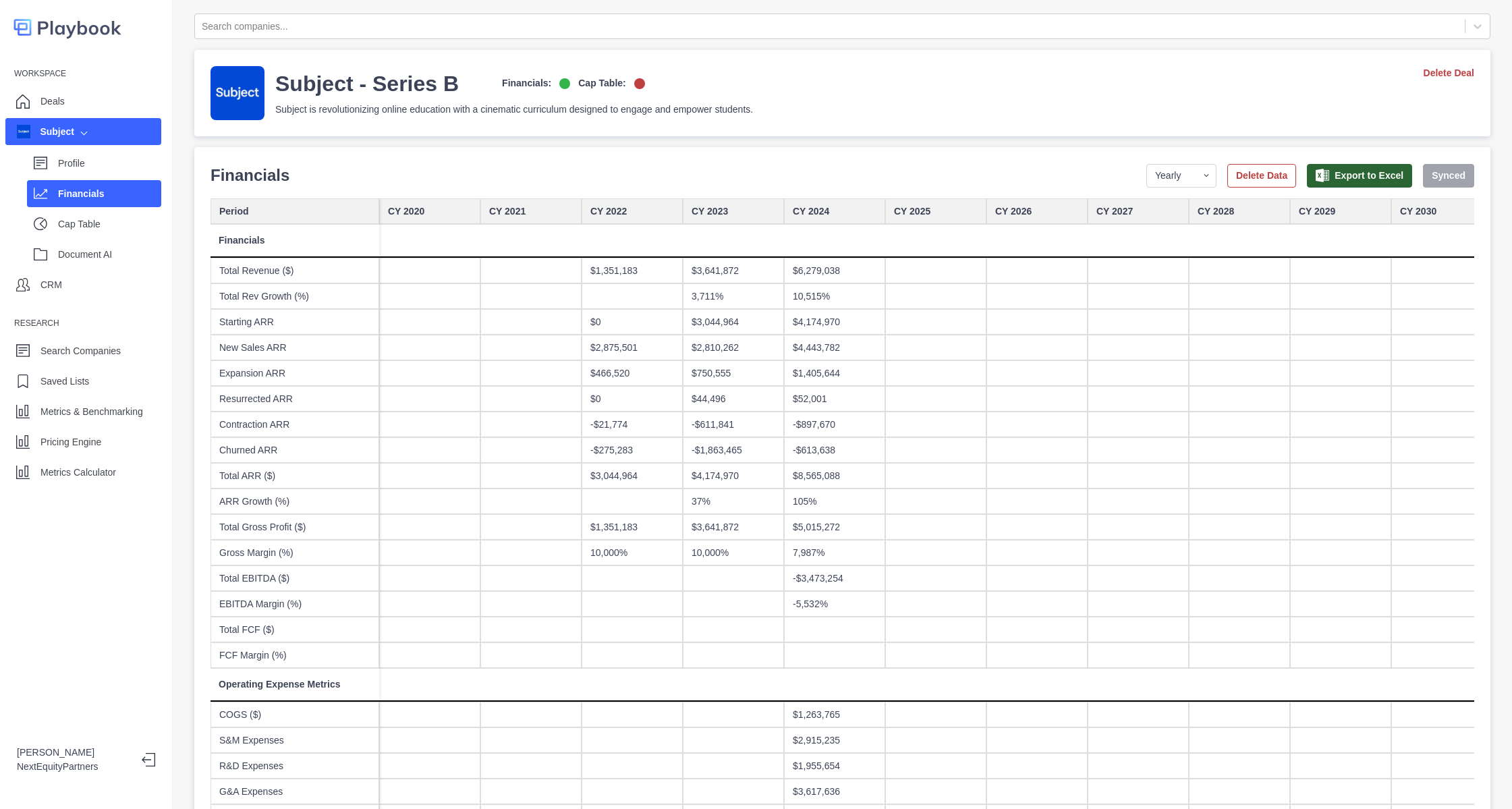
click at [1167, 177] on select "Yearly Quarterly Monthly NTM LTM" at bounding box center [1182, 176] width 70 height 24
click at [1147, 164] on select "Yearly Quarterly Monthly NTM LTM" at bounding box center [1182, 176] width 70 height 24
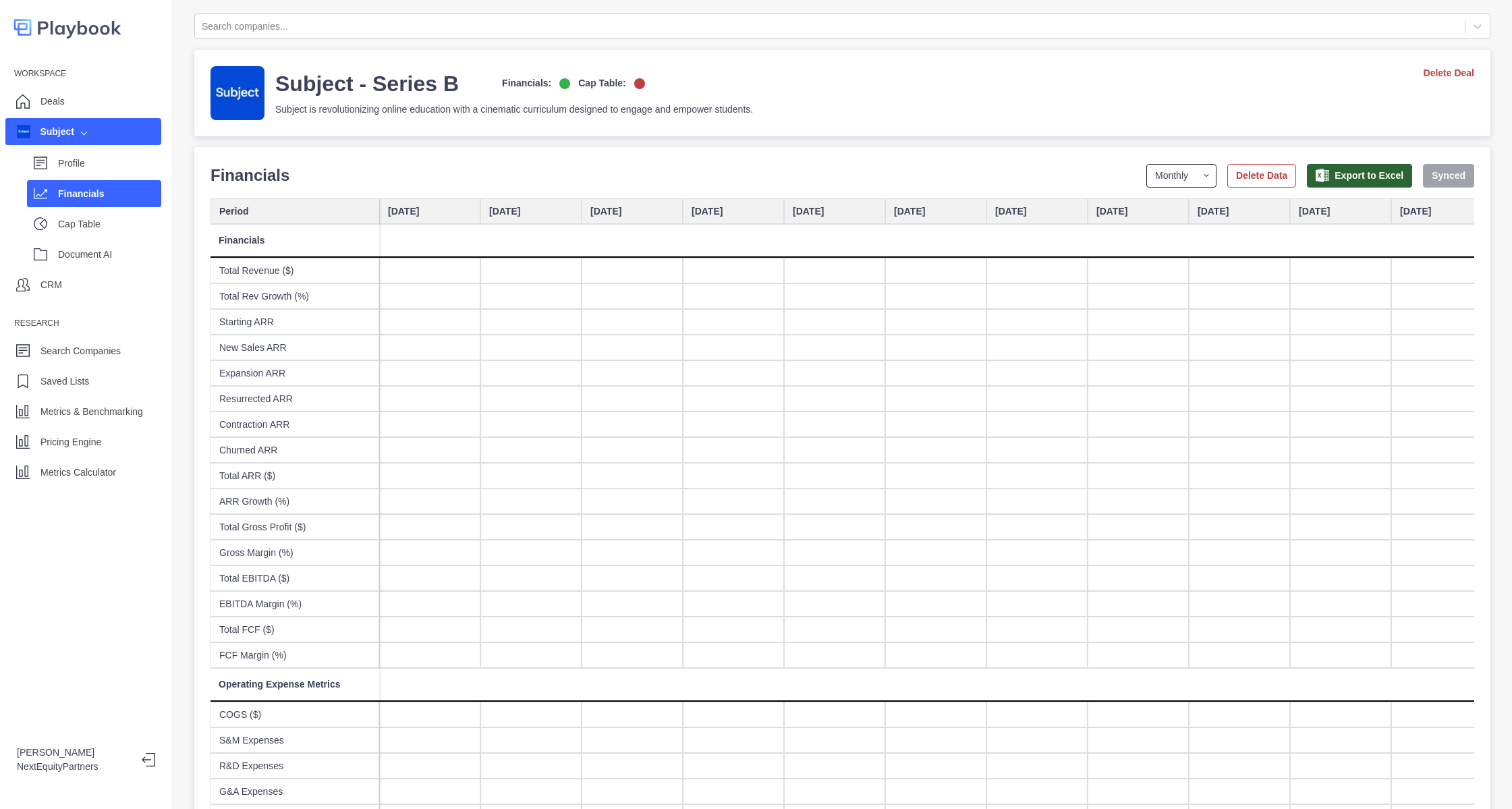
click at [1147, 176] on select "Yearly Quarterly Monthly NTM LTM" at bounding box center [1182, 176] width 70 height 24
click at [1147, 164] on select "Yearly Quarterly Monthly NTM LTM" at bounding box center [1182, 176] width 70 height 24
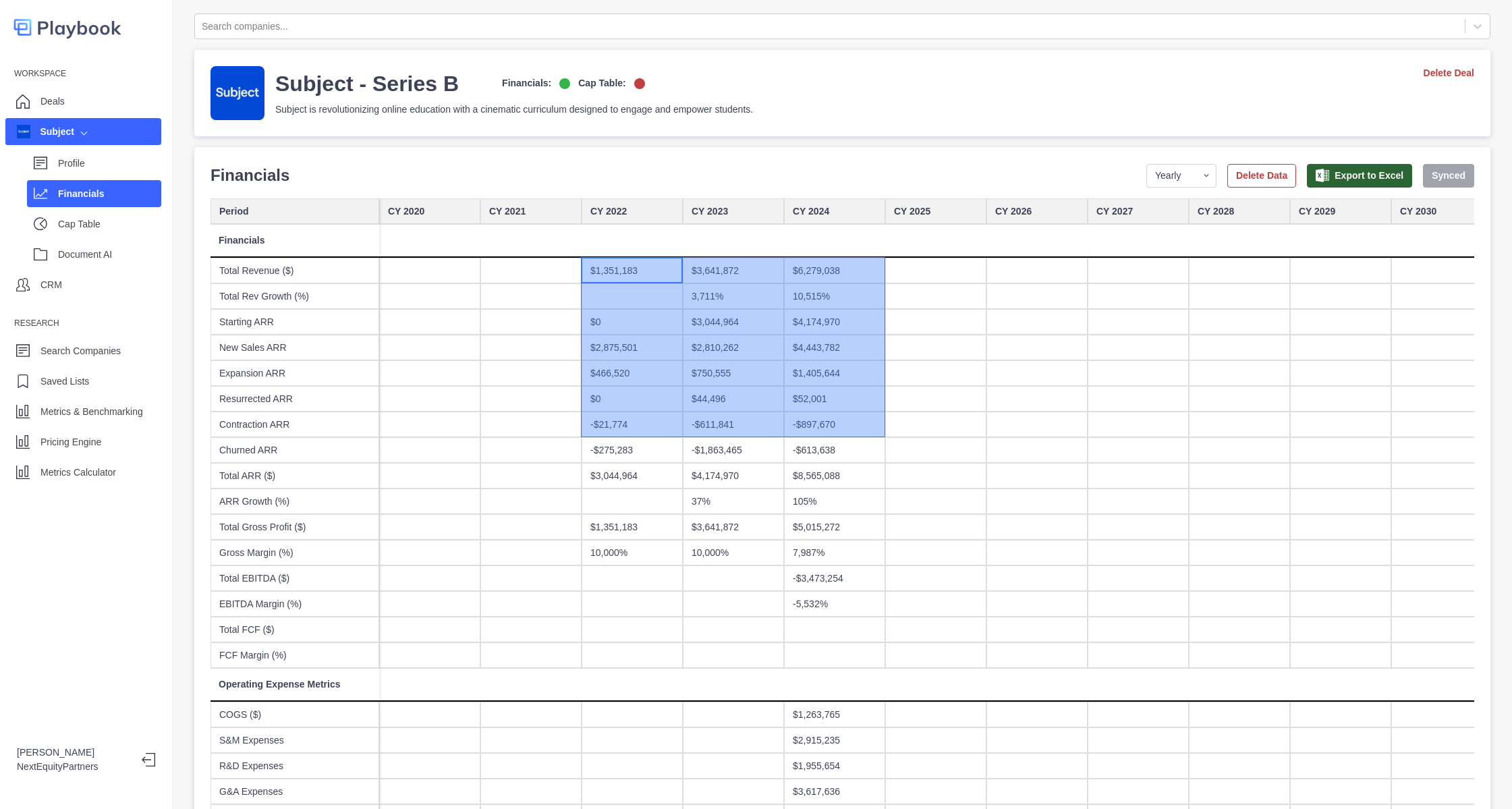
drag, startPoint x: 635, startPoint y: 268, endPoint x: 837, endPoint y: 560, distance: 355.1
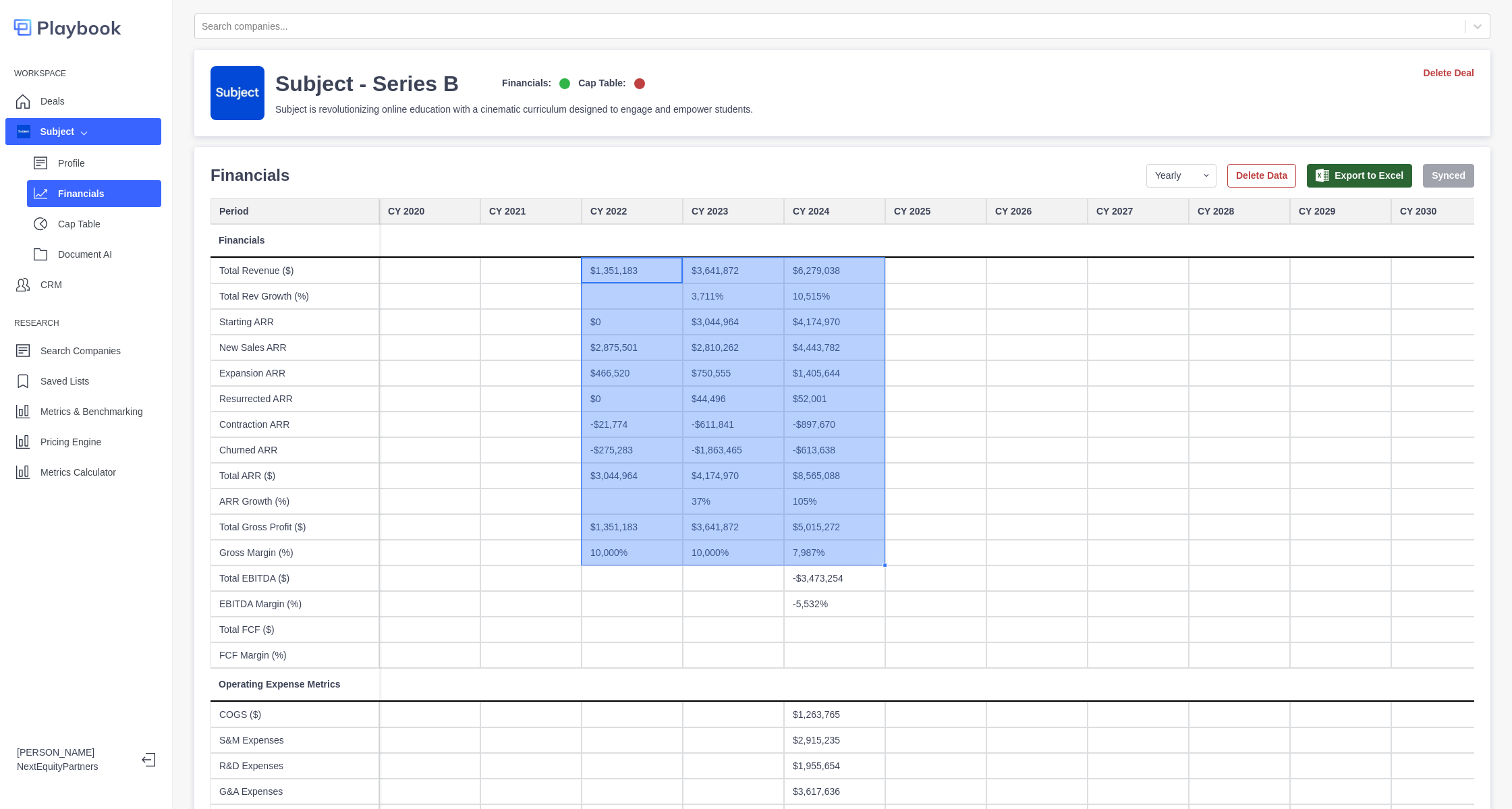
click at [824, 394] on div "$52,001" at bounding box center [834, 399] width 101 height 26
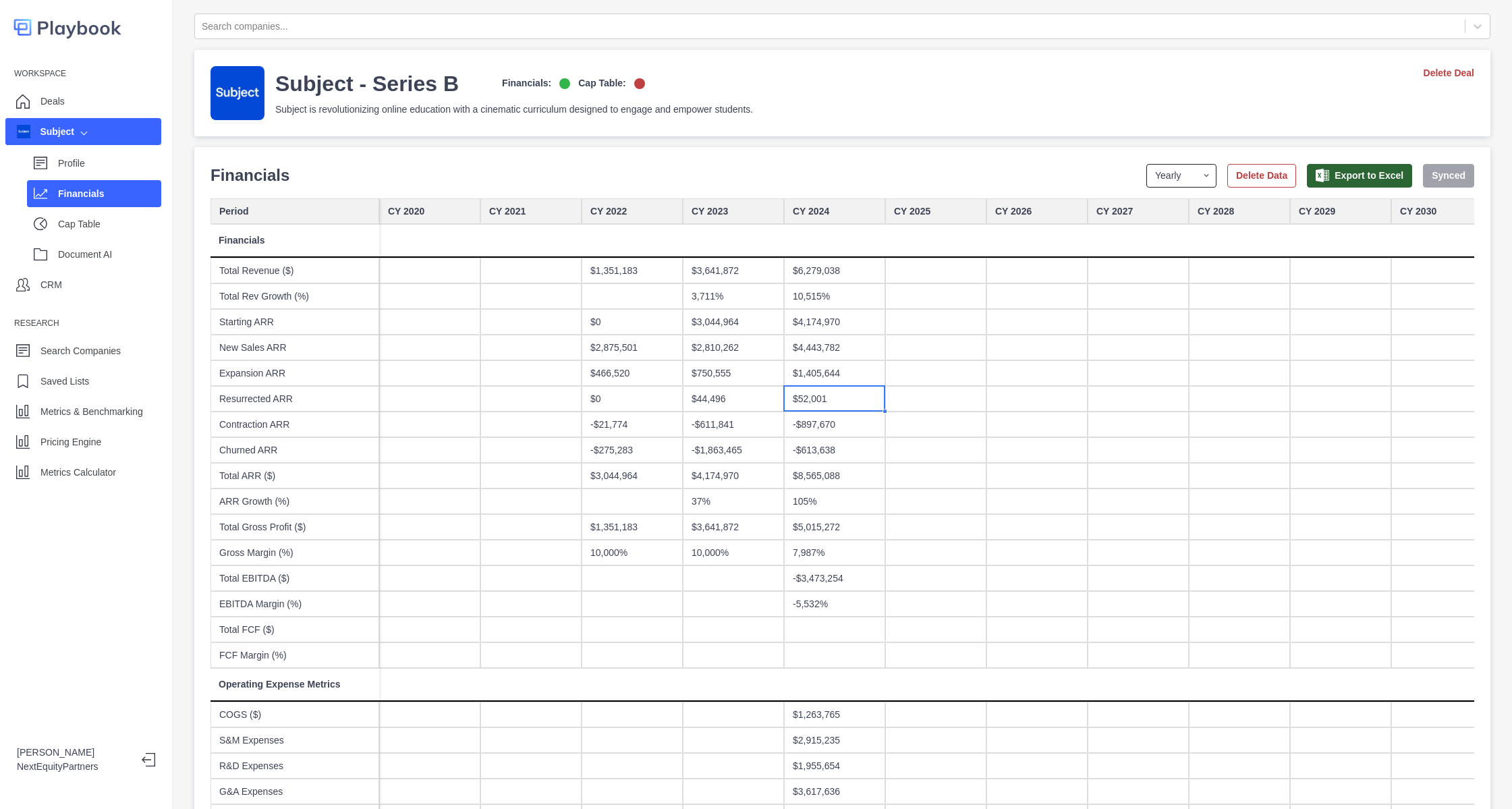
click at [1156, 169] on select "Yearly Quarterly Monthly NTM LTM" at bounding box center [1182, 176] width 70 height 24
select select "quarterly"
click at [1147, 164] on select "Yearly Quarterly Monthly NTM LTM" at bounding box center [1182, 176] width 70 height 24
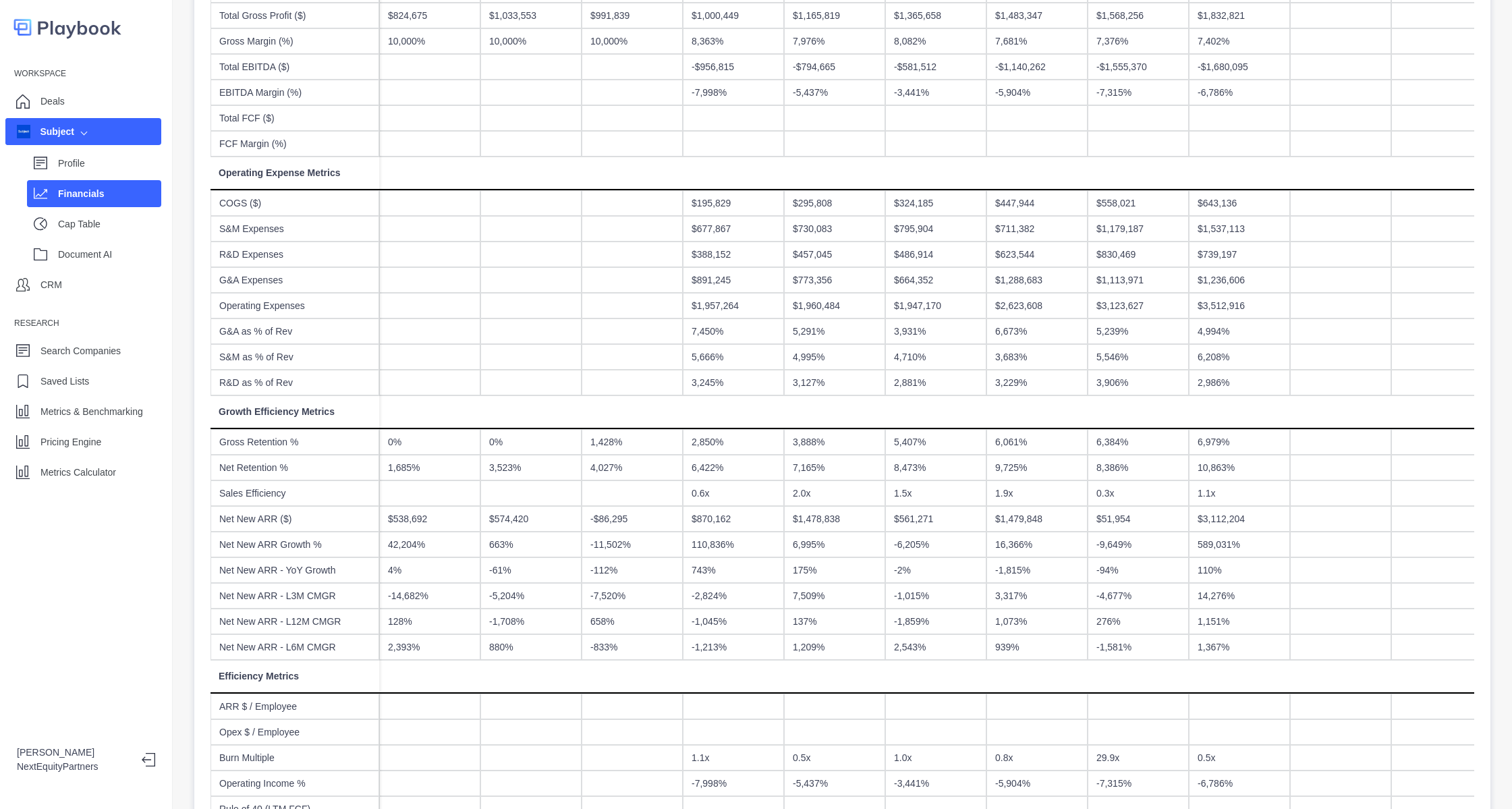
scroll to position [607, 0]
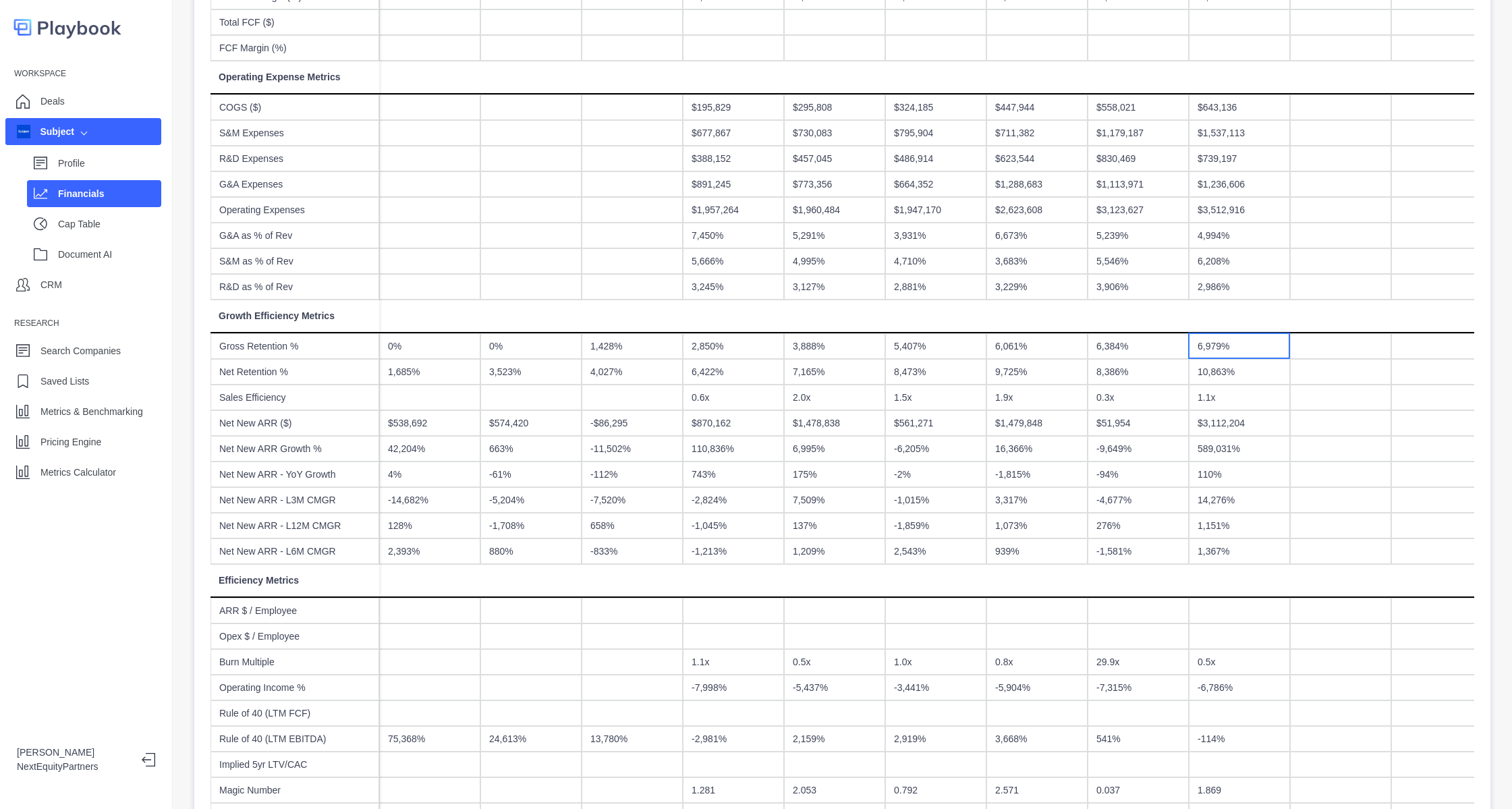
click at [1216, 345] on div "6,979%" at bounding box center [1239, 346] width 101 height 26
click at [1209, 380] on div "10,863%" at bounding box center [1239, 371] width 101 height 26
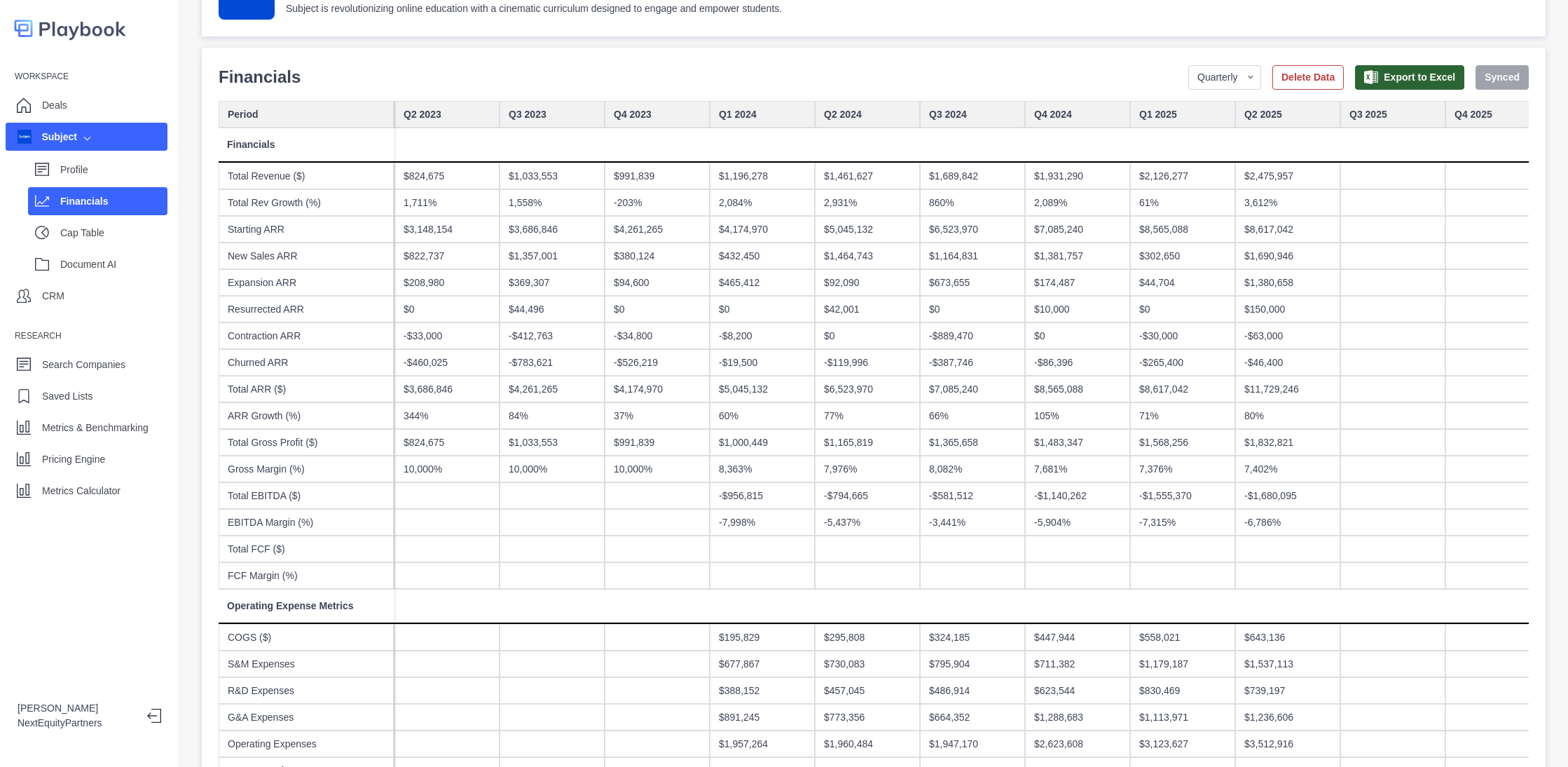
scroll to position [0, 0]
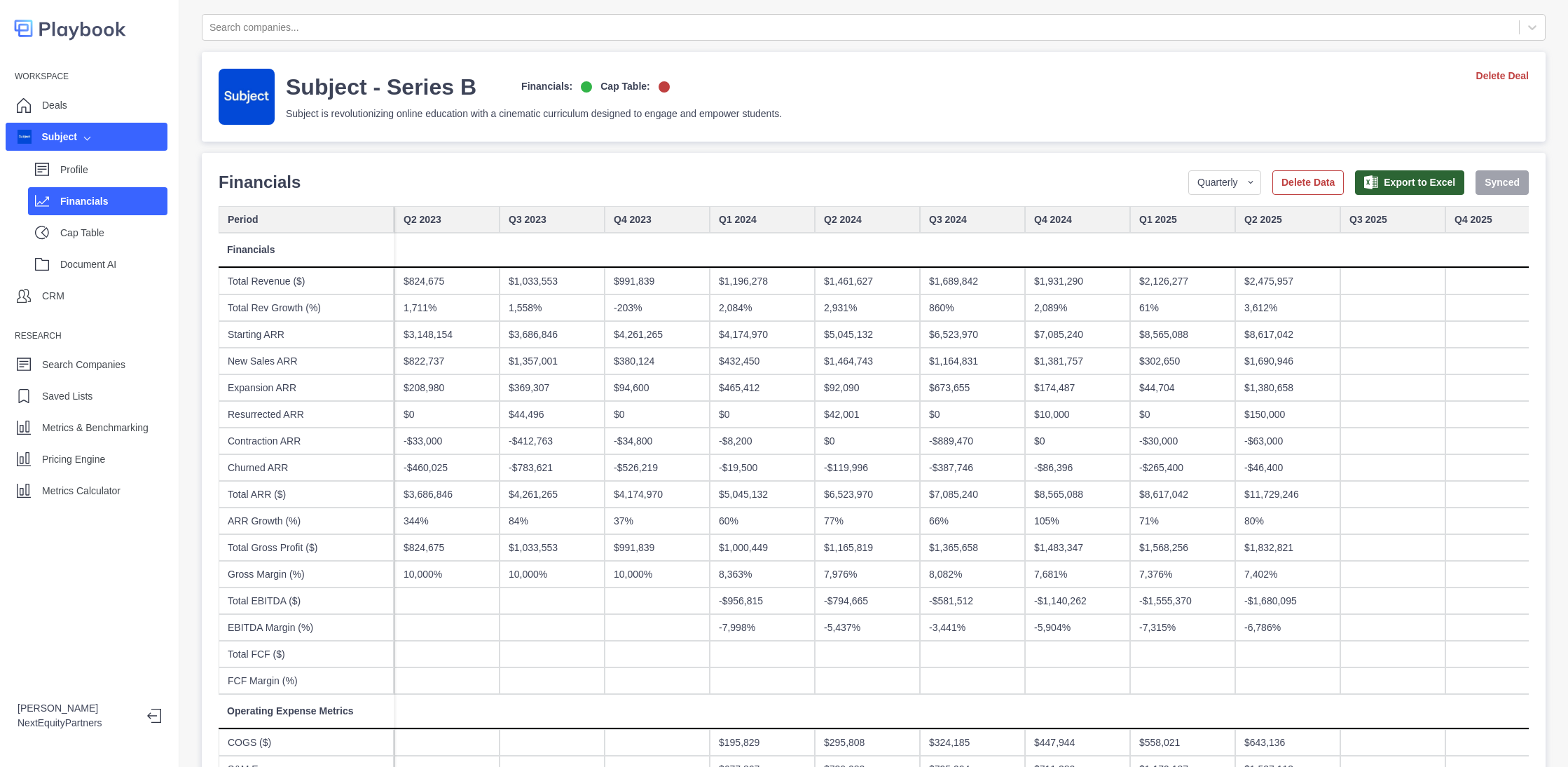
click at [1149, 498] on div "$8,617,042" at bounding box center [1182, 494] width 105 height 27
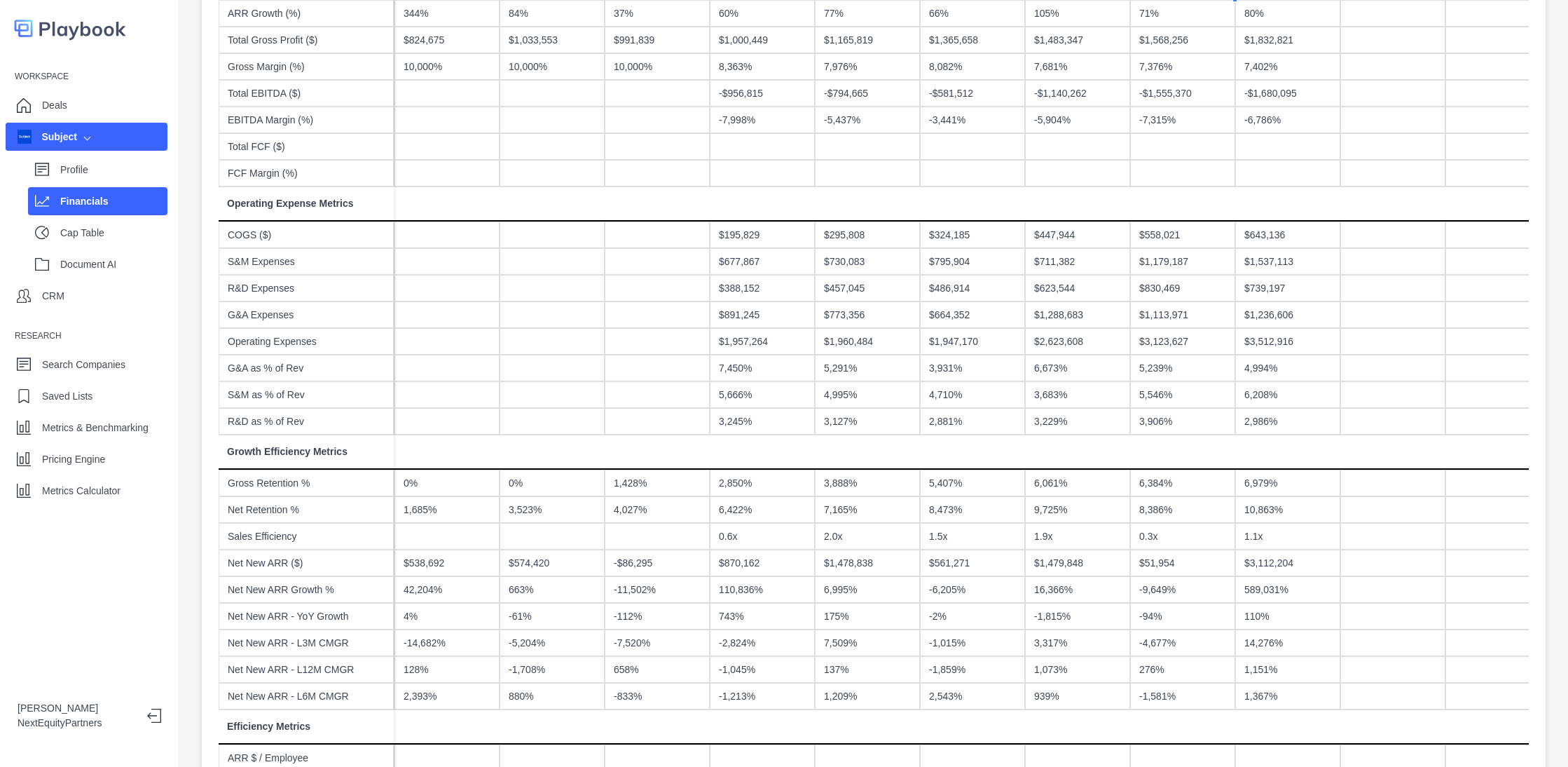
scroll to position [525, 0]
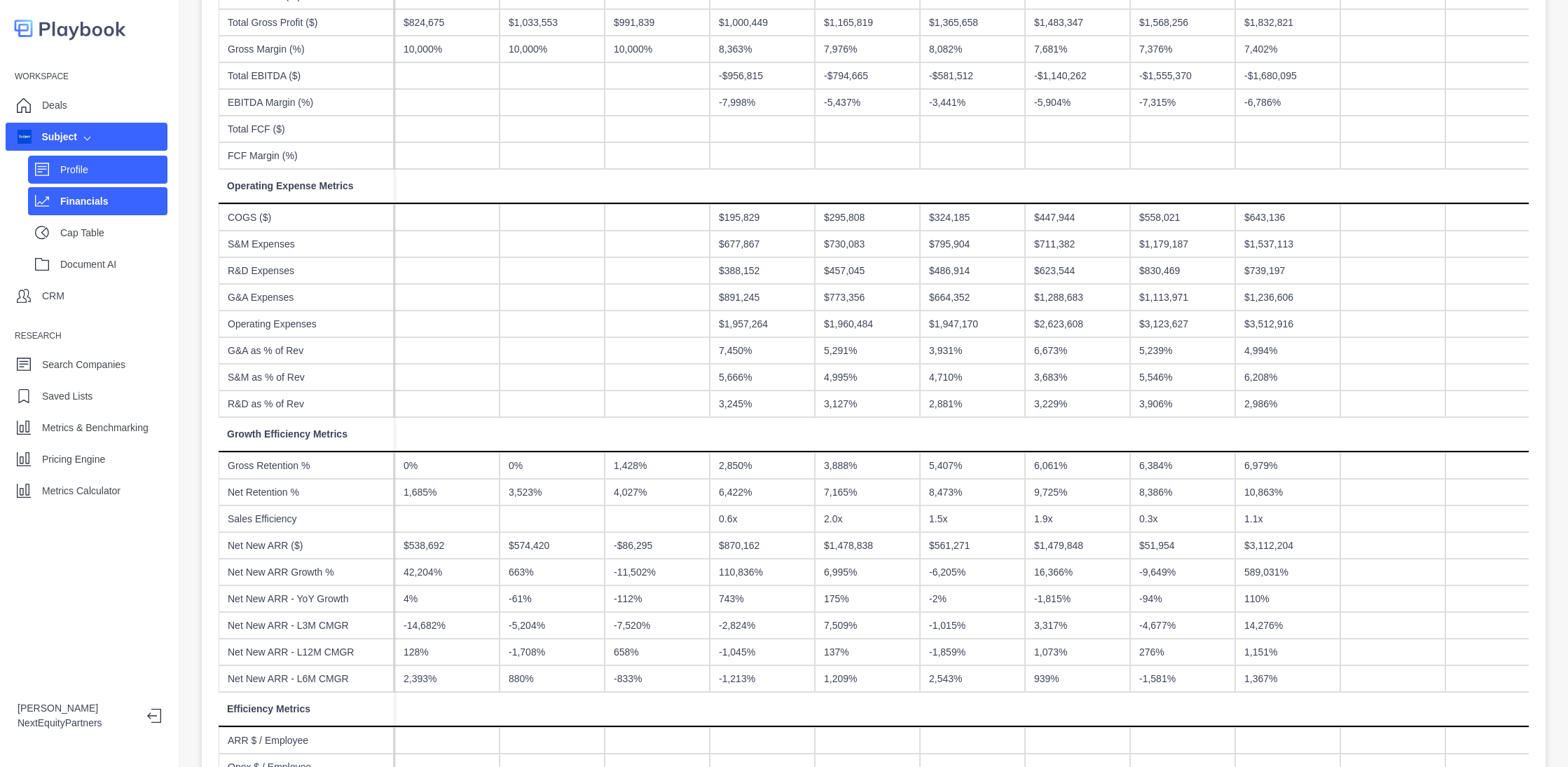
click at [61, 167] on p "Profile" at bounding box center [114, 170] width 107 height 14
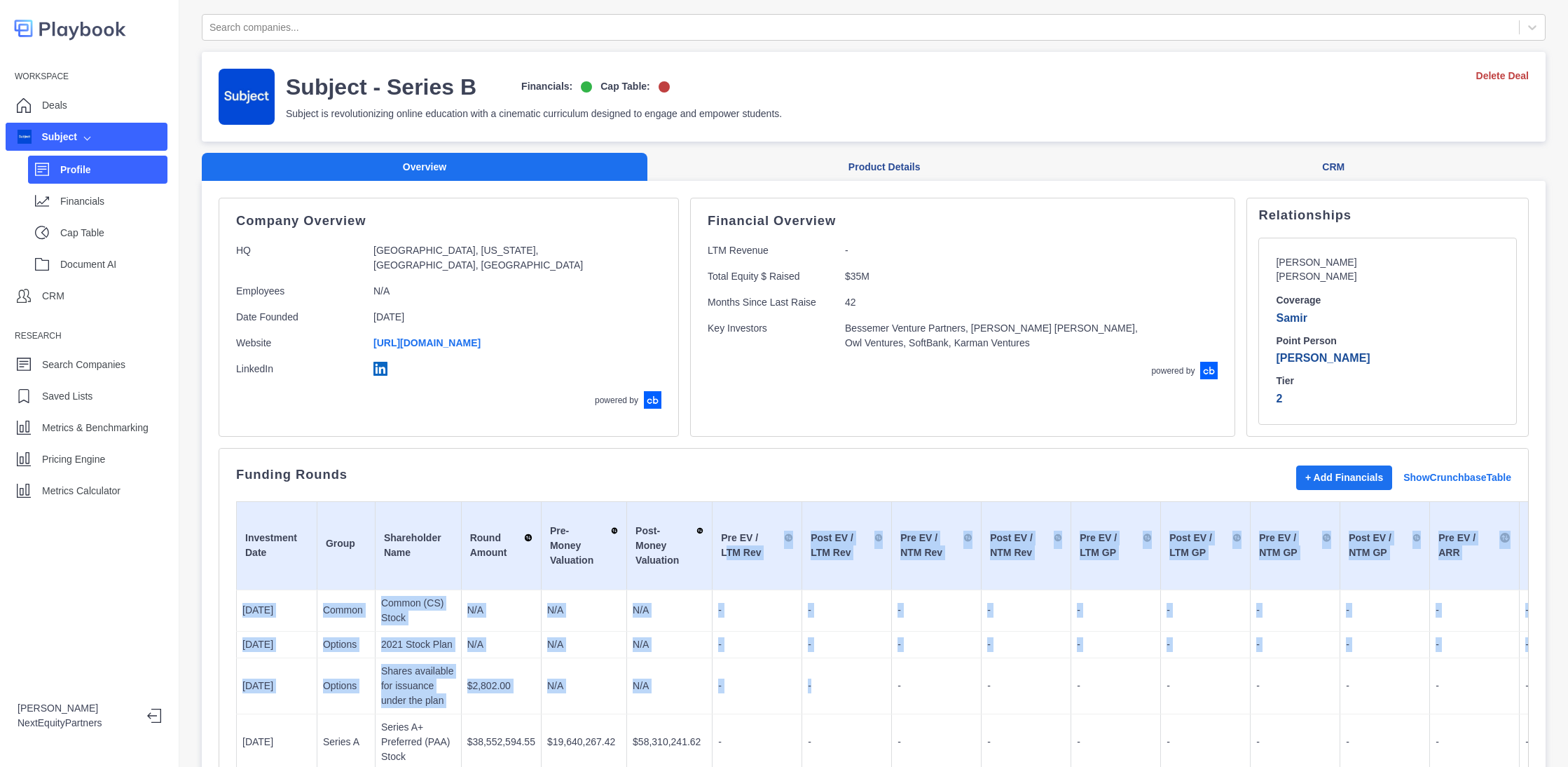
drag, startPoint x: 709, startPoint y: 548, endPoint x: 806, endPoint y: 670, distance: 155.9
click at [806, 670] on table "Investment Date Group Shareholder Name Round Amount Pre-Money Valuation Post-Mo…" at bounding box center [1388, 732] width 2304 height 461
click at [809, 667] on td "-" at bounding box center [847, 685] width 90 height 56
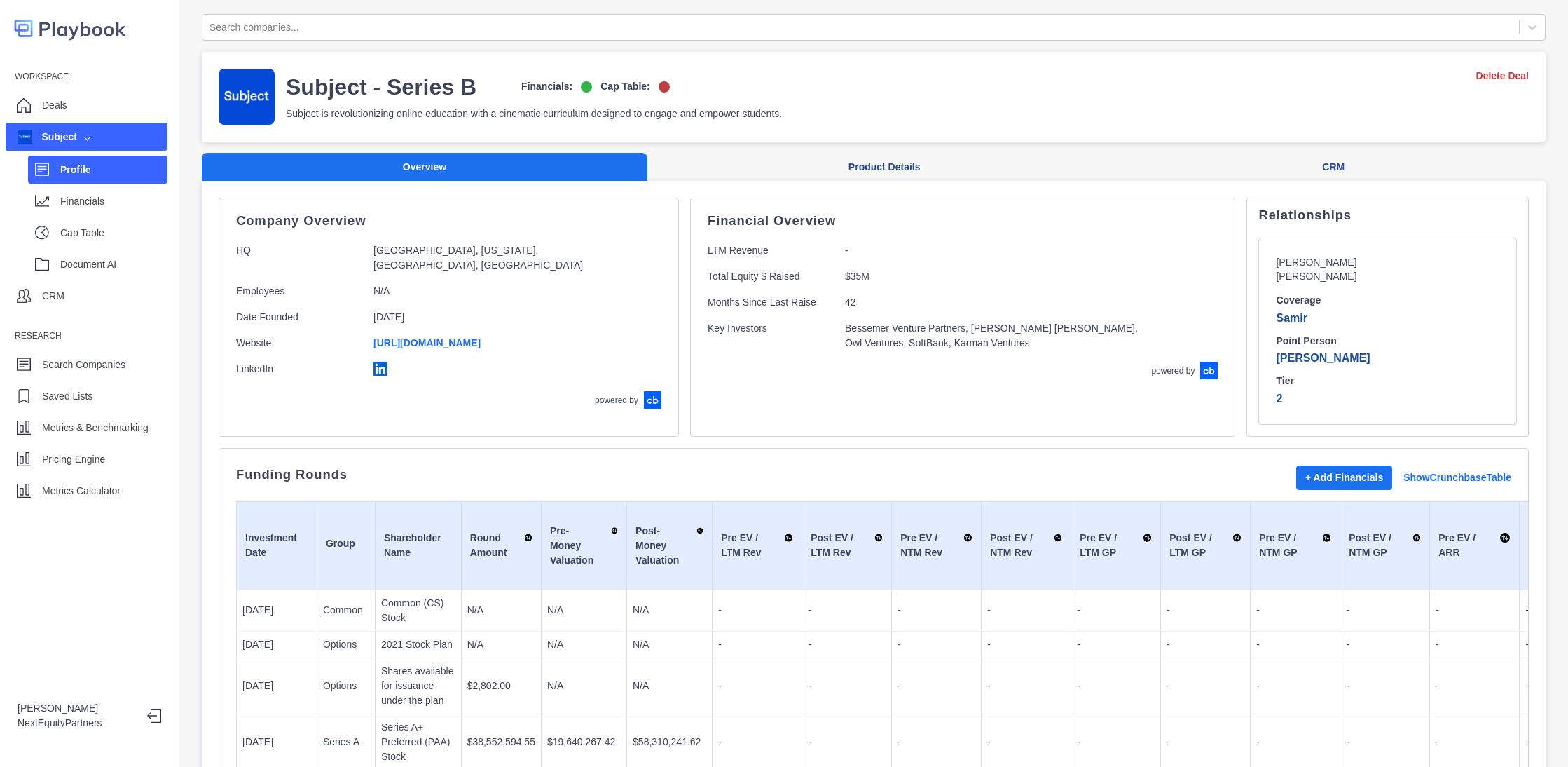
scroll to position [315, 0]
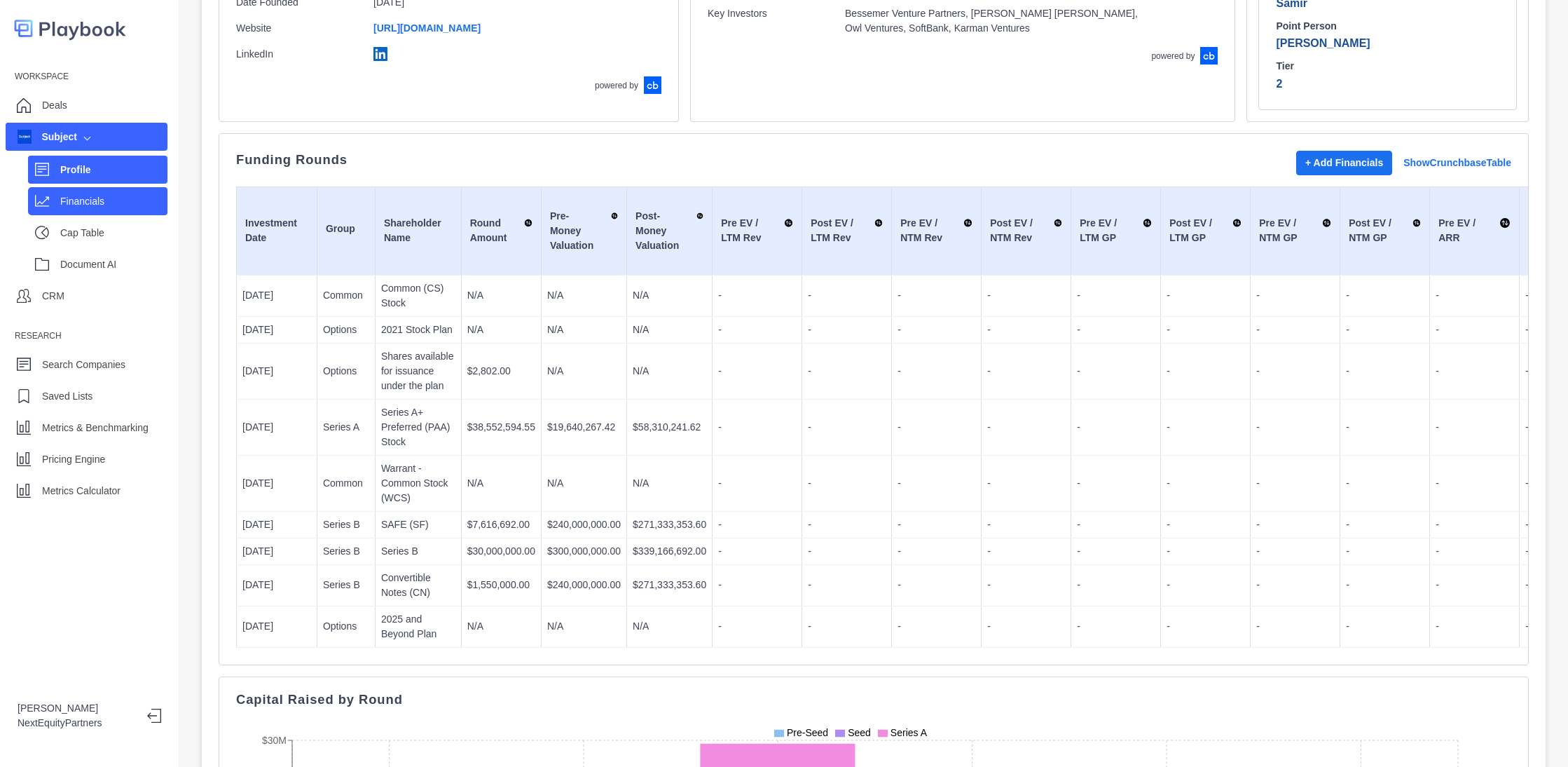
click at [129, 209] on div "Financials" at bounding box center [114, 201] width 107 height 21
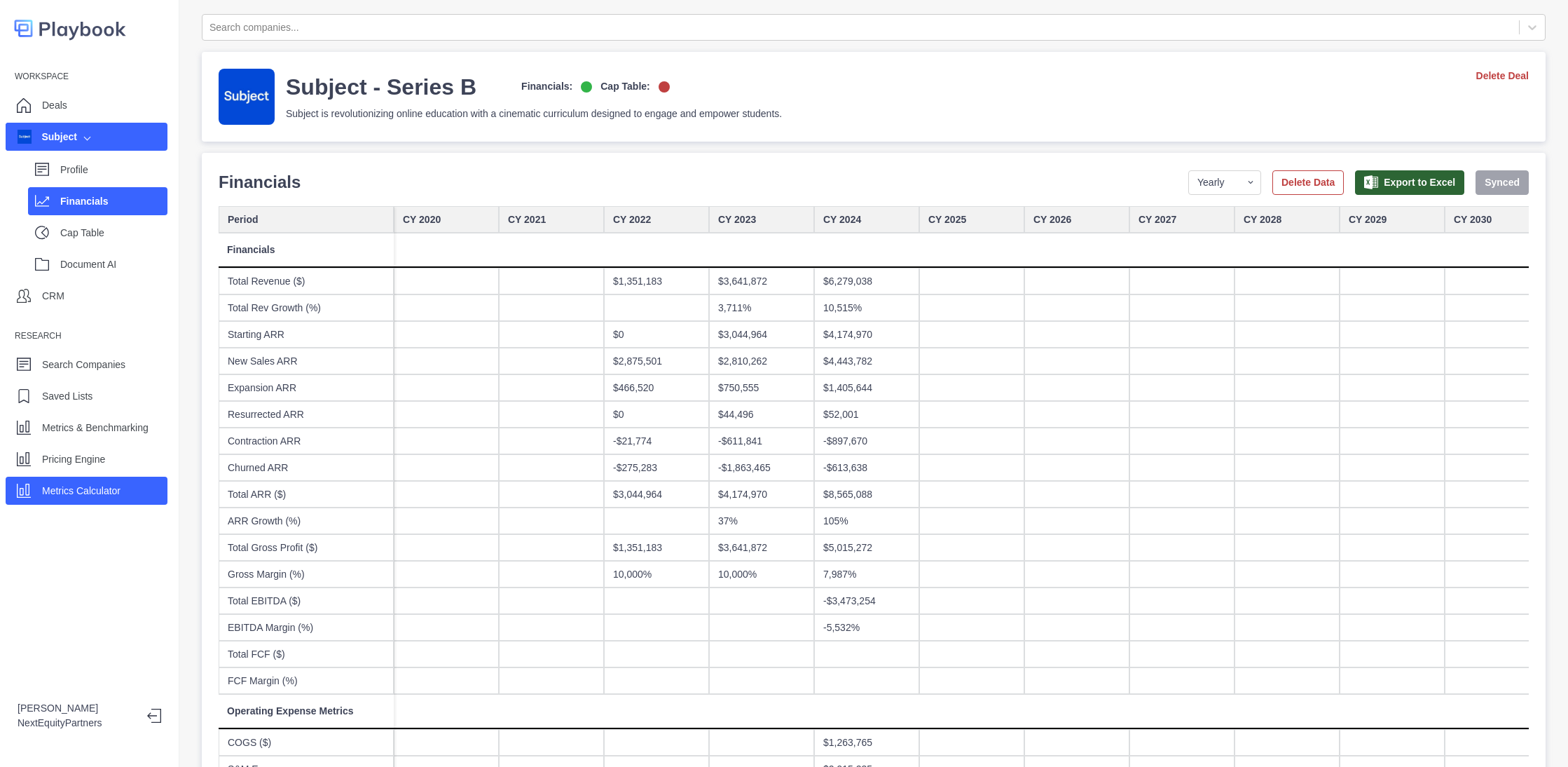
click at [125, 486] on div "Metrics Calculator" at bounding box center [87, 490] width 162 height 28
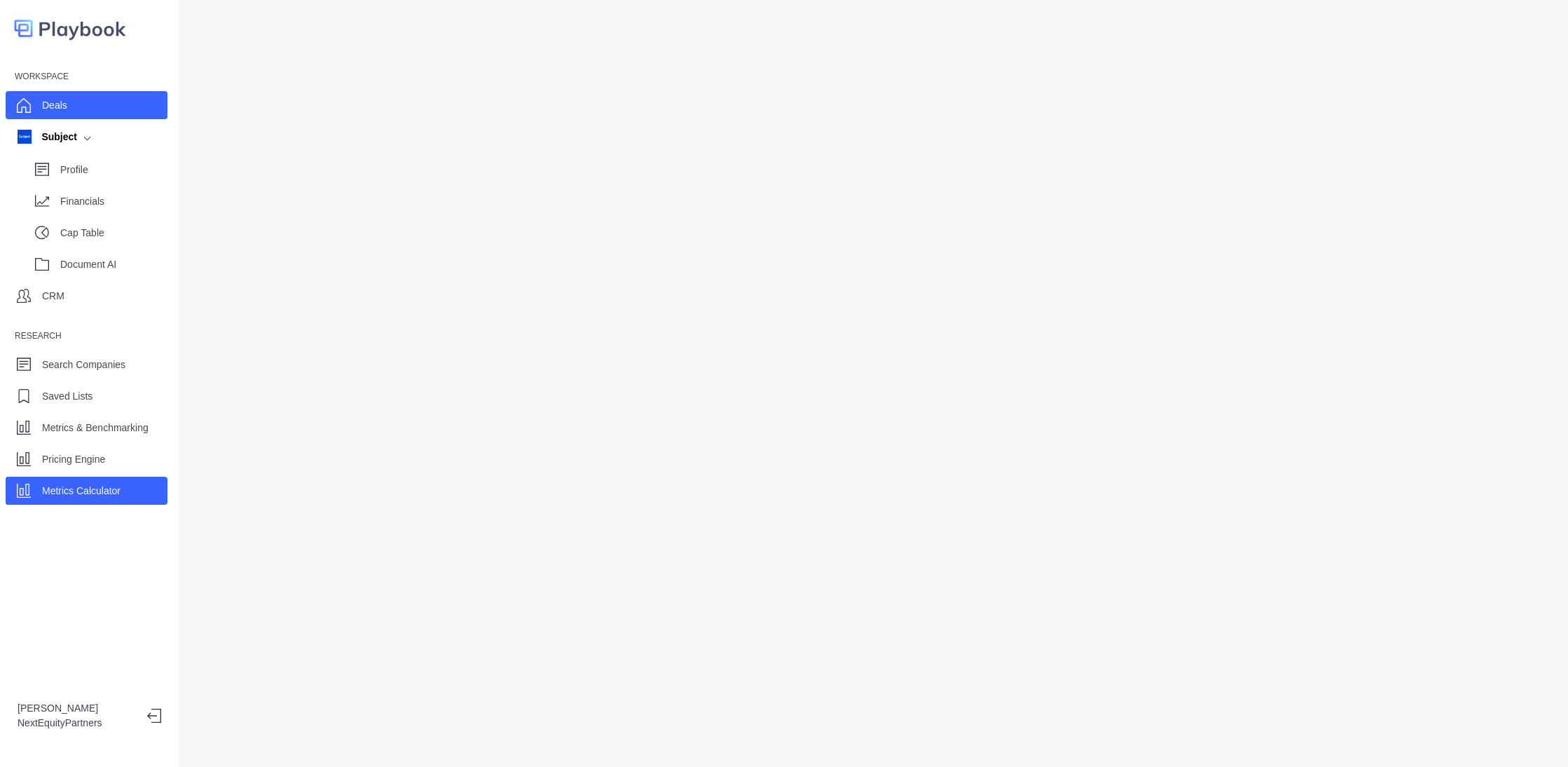
click at [88, 106] on div "Deals" at bounding box center [87, 105] width 162 height 28
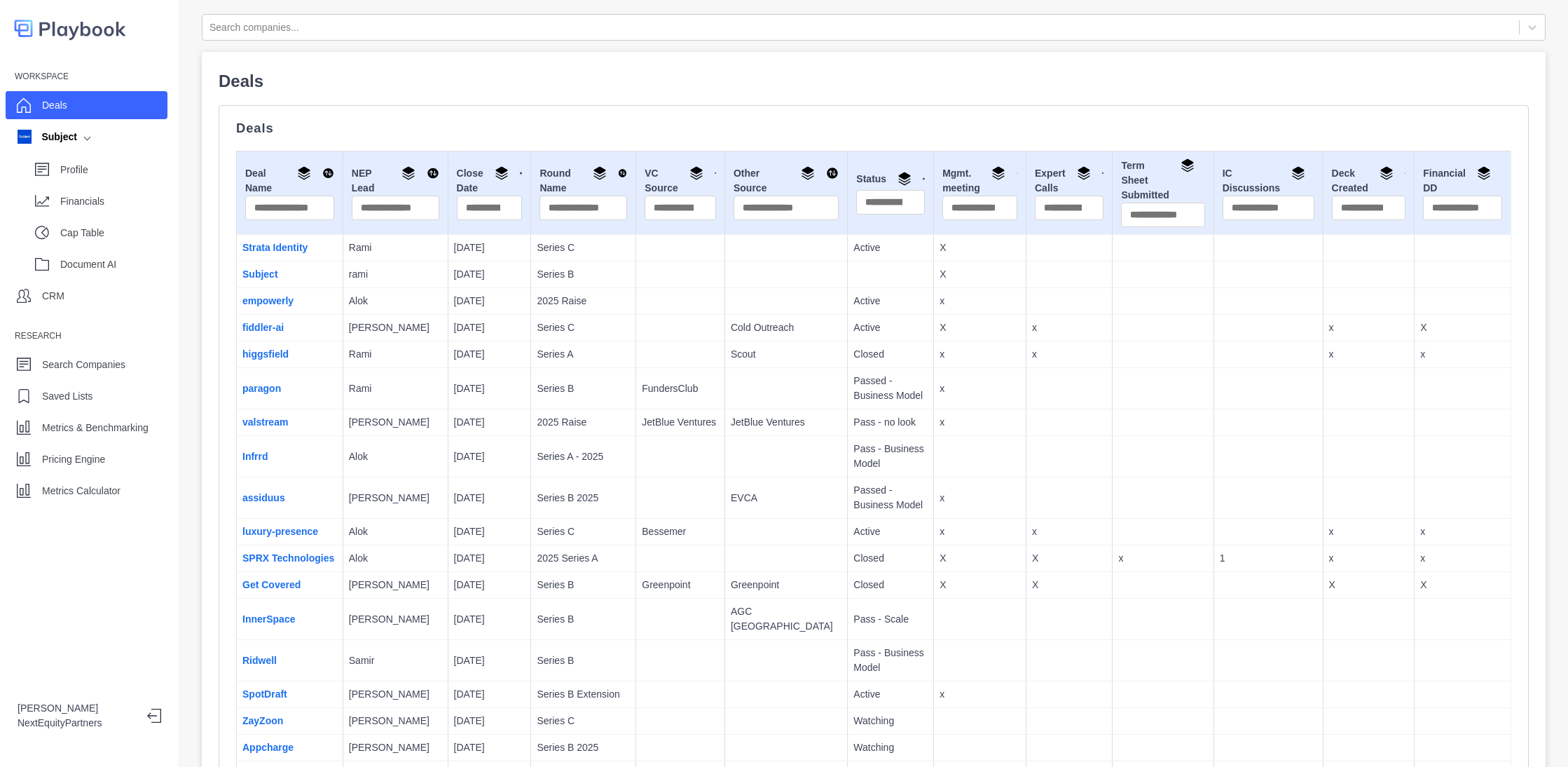
scroll to position [542, 0]
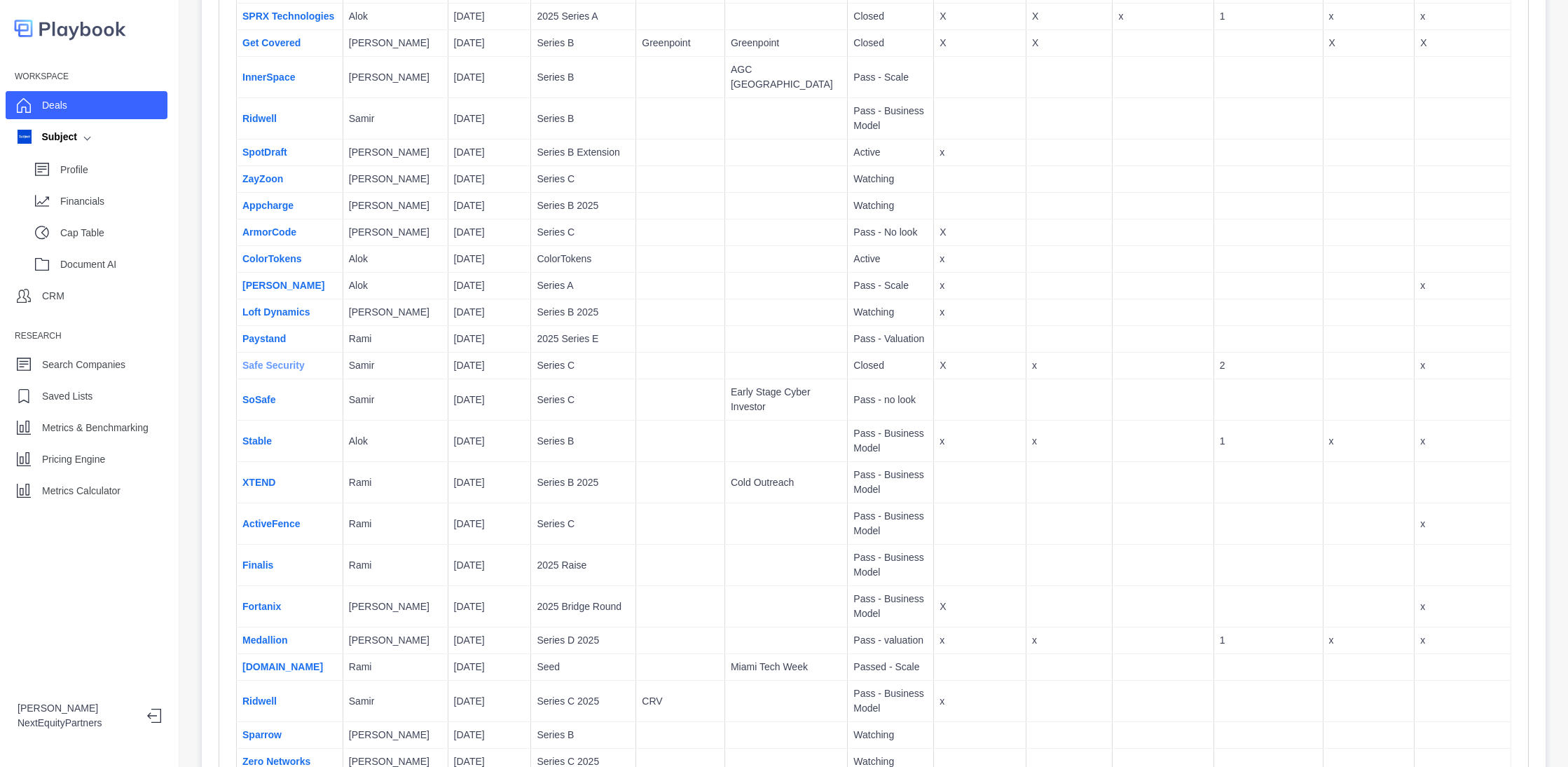
click at [271, 364] on link "Safe Security" at bounding box center [274, 365] width 62 height 11
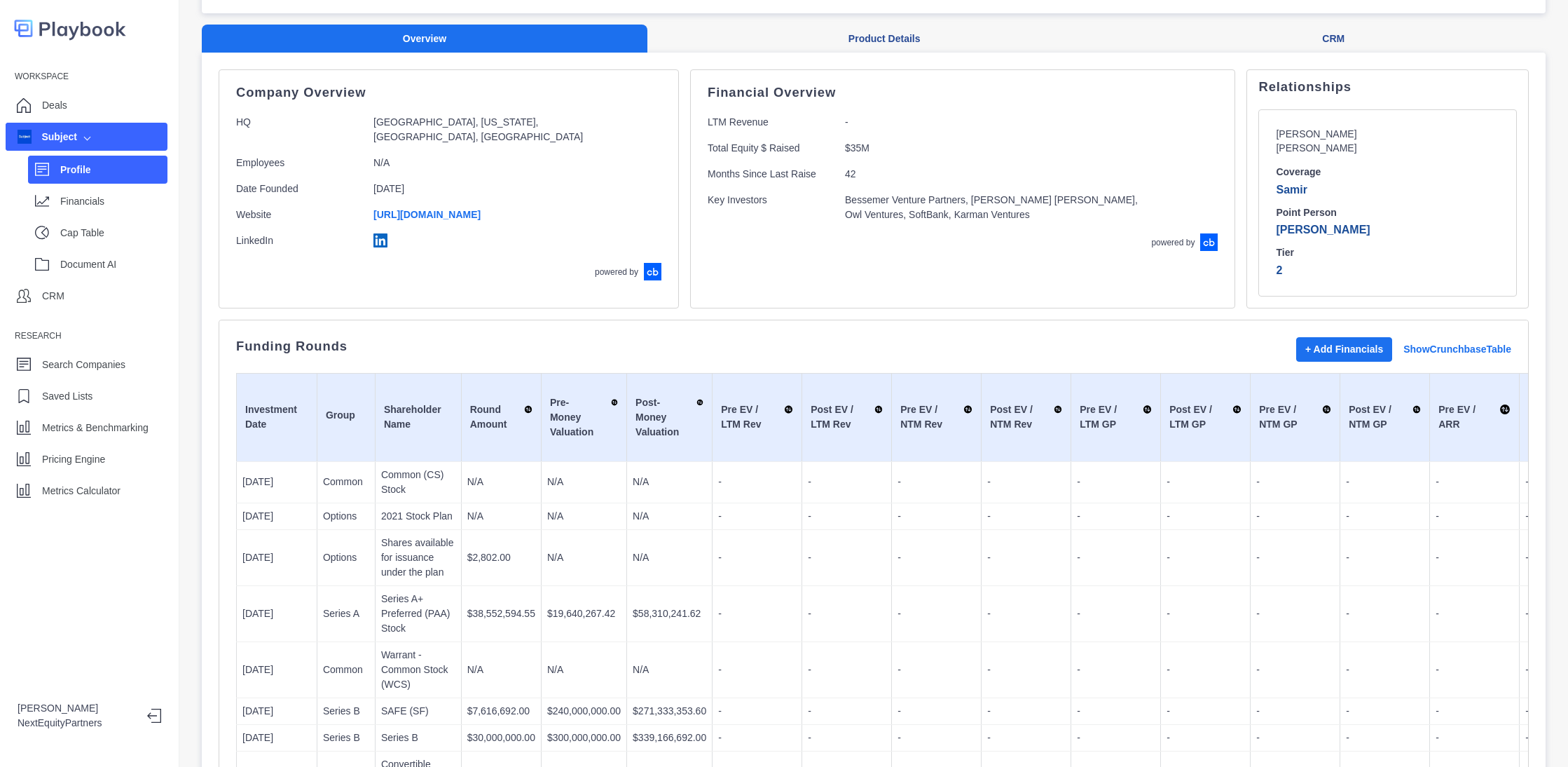
scroll to position [105, 0]
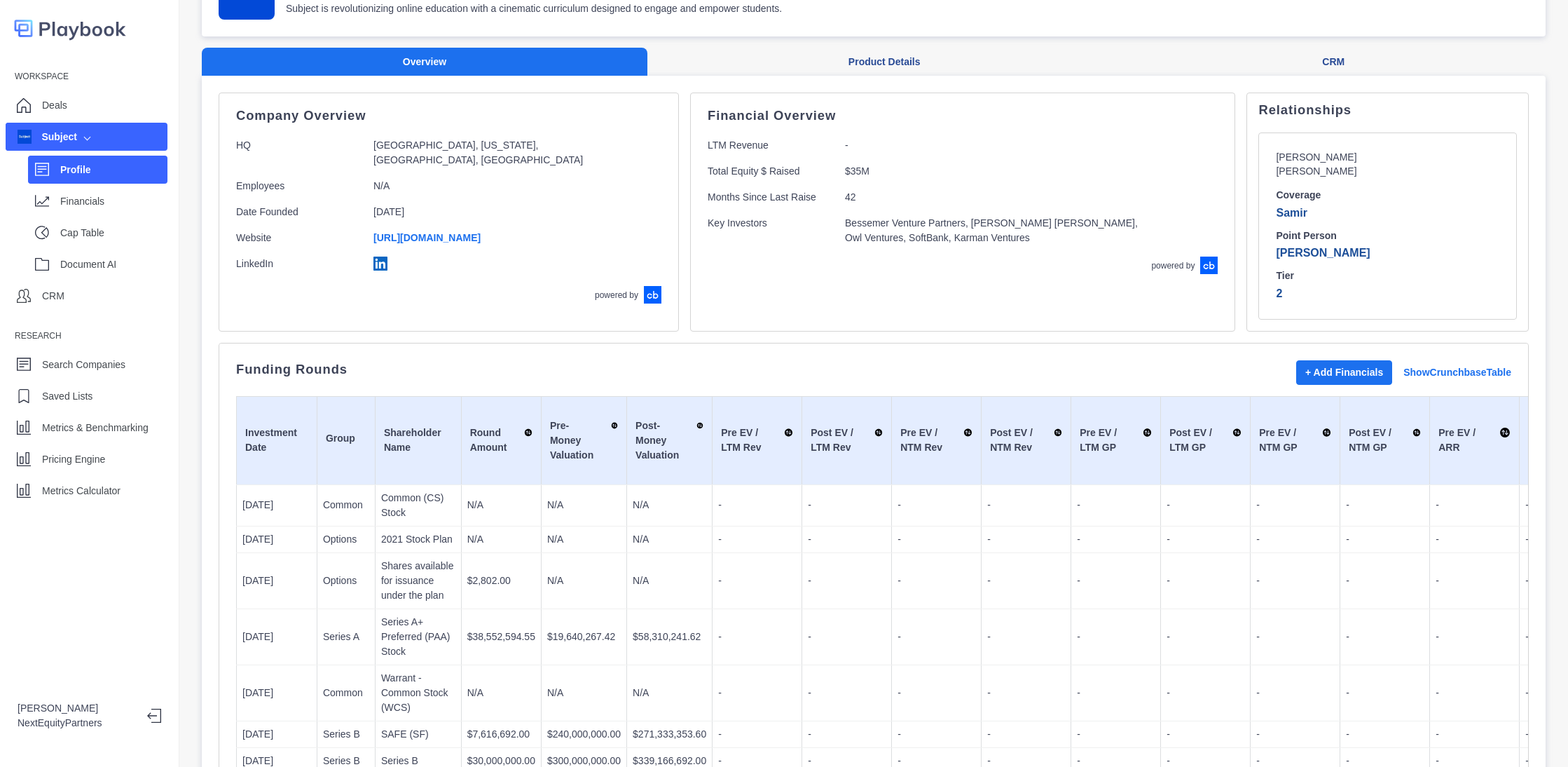
drag, startPoint x: 749, startPoint y: 309, endPoint x: 721, endPoint y: 256, distance: 59.9
click at [749, 308] on div "Financial Overview LTM Revenue - Total Equity $ Raised $35M Months Since Last R…" at bounding box center [963, 212] width 545 height 239
click at [121, 445] on div "Pricing Engine" at bounding box center [87, 459] width 162 height 28
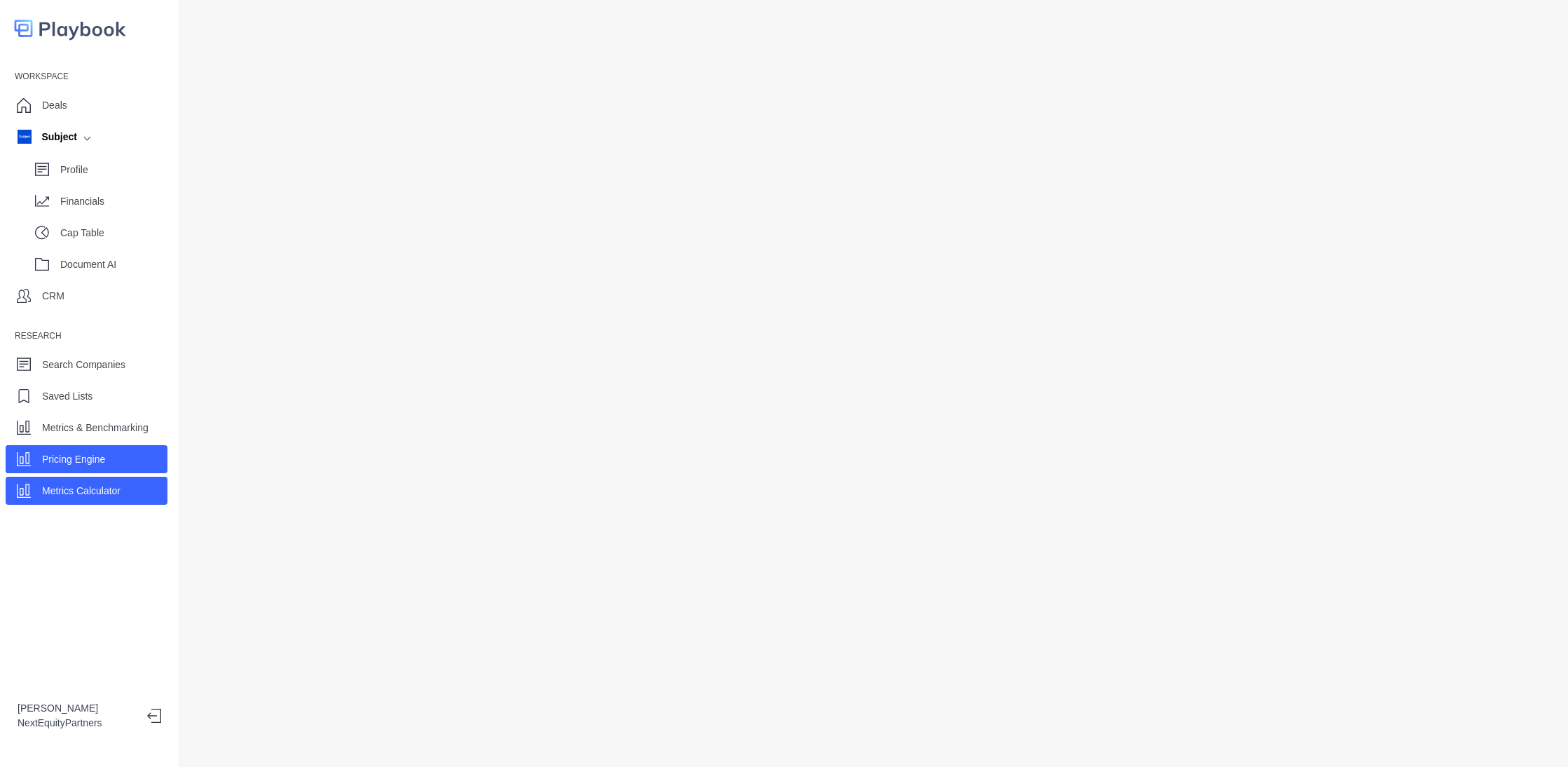
click at [104, 488] on p "Metrics Calculator" at bounding box center [81, 491] width 78 height 14
click at [90, 462] on p "Pricing Engine" at bounding box center [73, 459] width 63 height 14
click at [98, 485] on p "Metrics Calculator" at bounding box center [81, 491] width 78 height 14
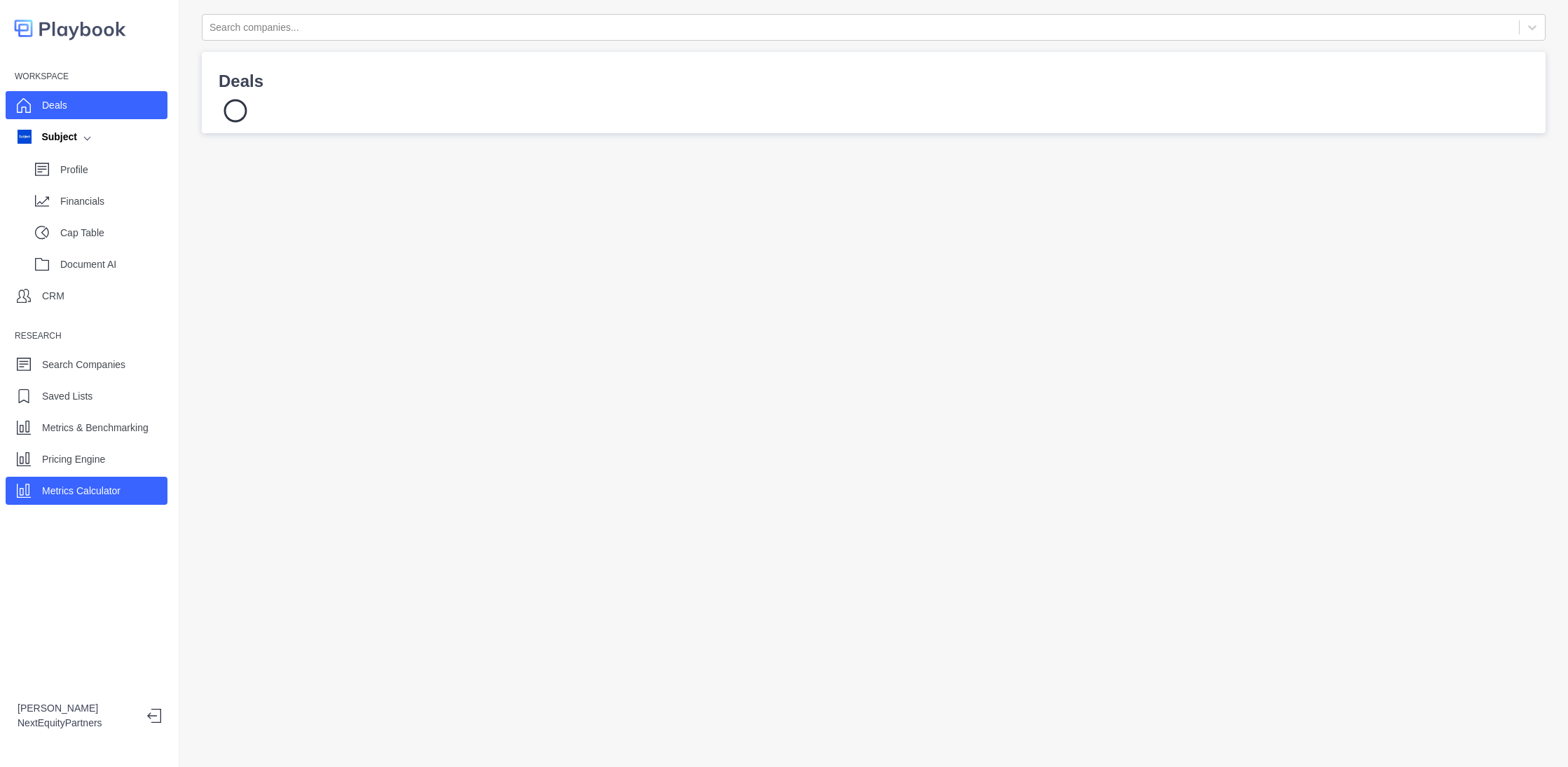
click at [115, 493] on p "Metrics Calculator" at bounding box center [81, 491] width 78 height 14
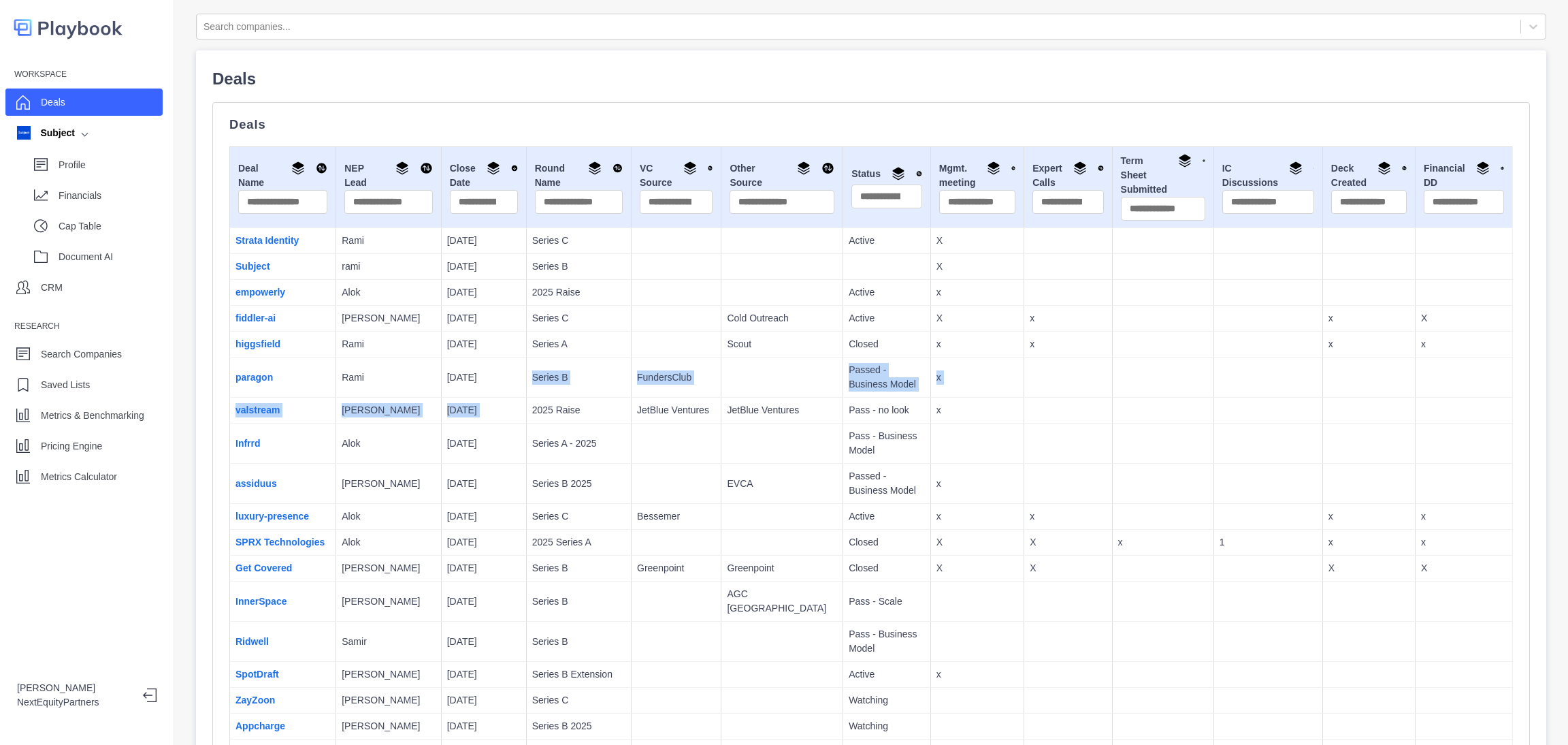
click at [526, 400] on td "2025 Raise" at bounding box center [578, 410] width 105 height 26
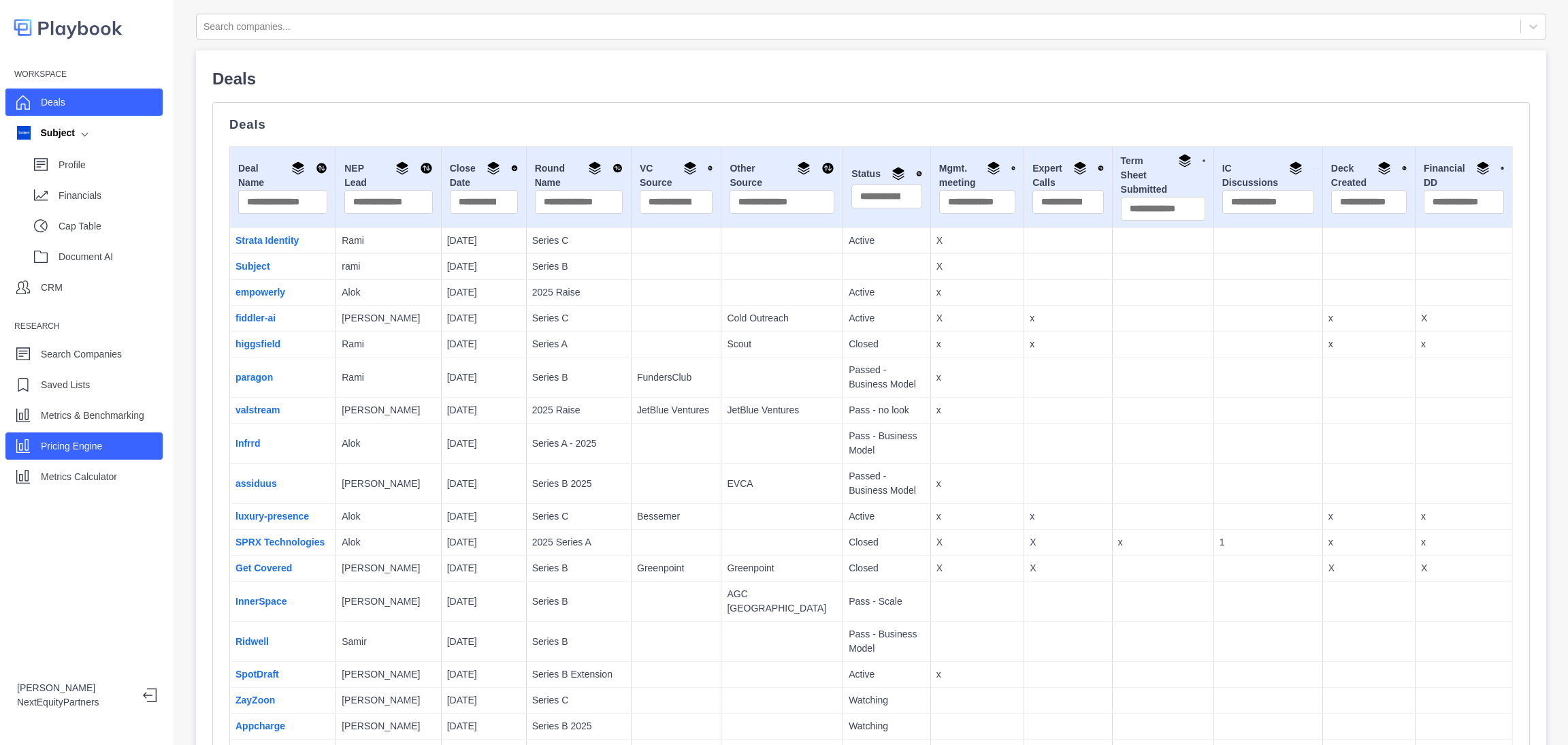
click at [101, 451] on p "Pricing Engine" at bounding box center [71, 446] width 61 height 14
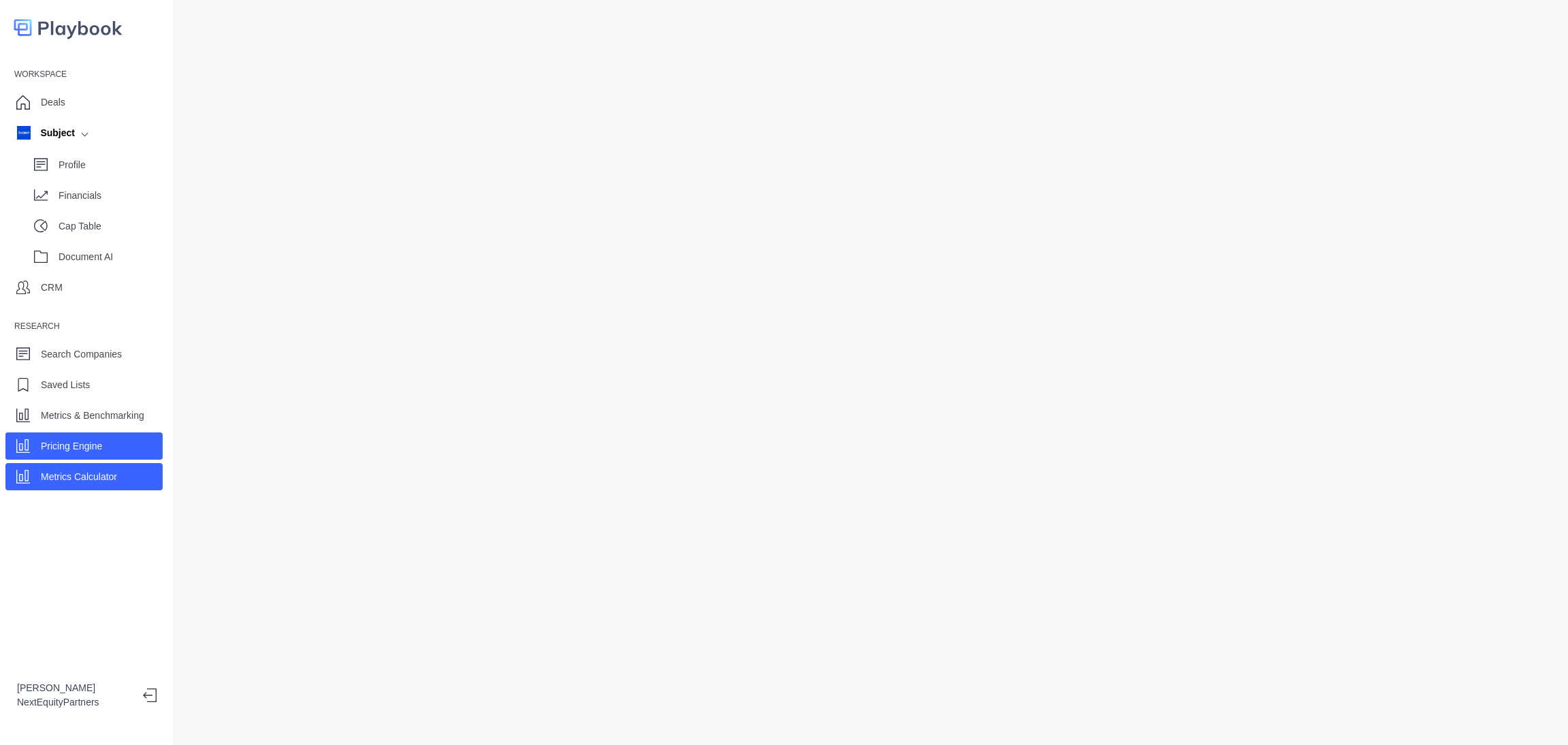
click at [141, 476] on div "Metrics Calculator" at bounding box center [84, 476] width 158 height 27
click at [121, 284] on div "CRM" at bounding box center [84, 287] width 158 height 27
